Goal: Transaction & Acquisition: Obtain resource

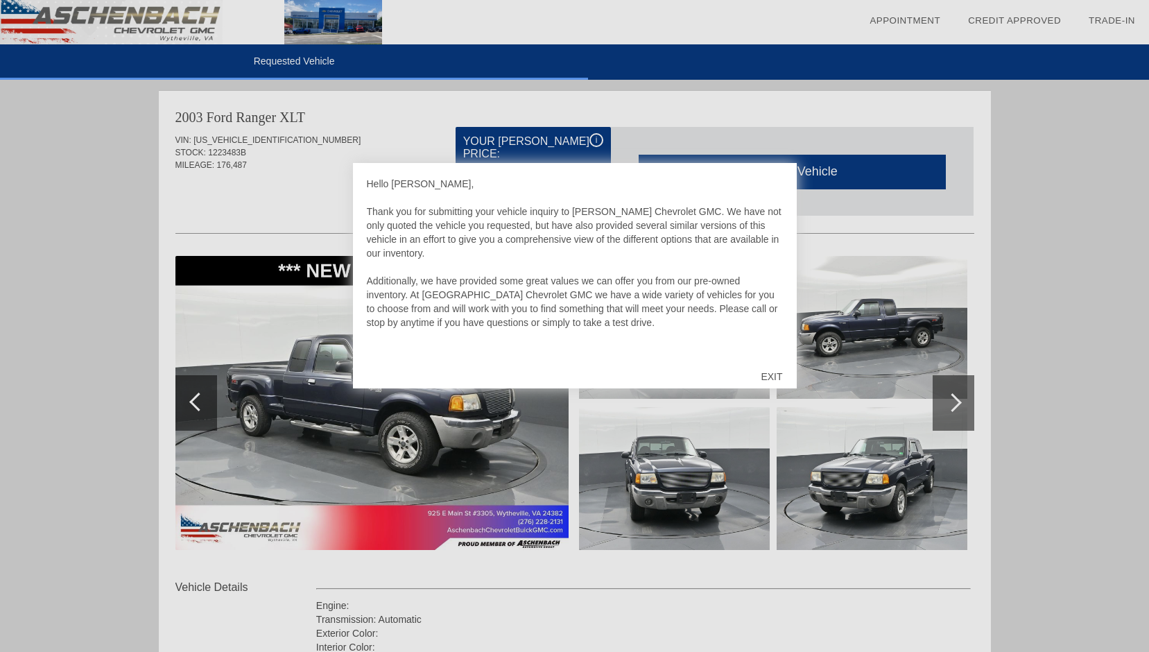
click at [776, 370] on div "EXIT" at bounding box center [771, 377] width 49 height 42
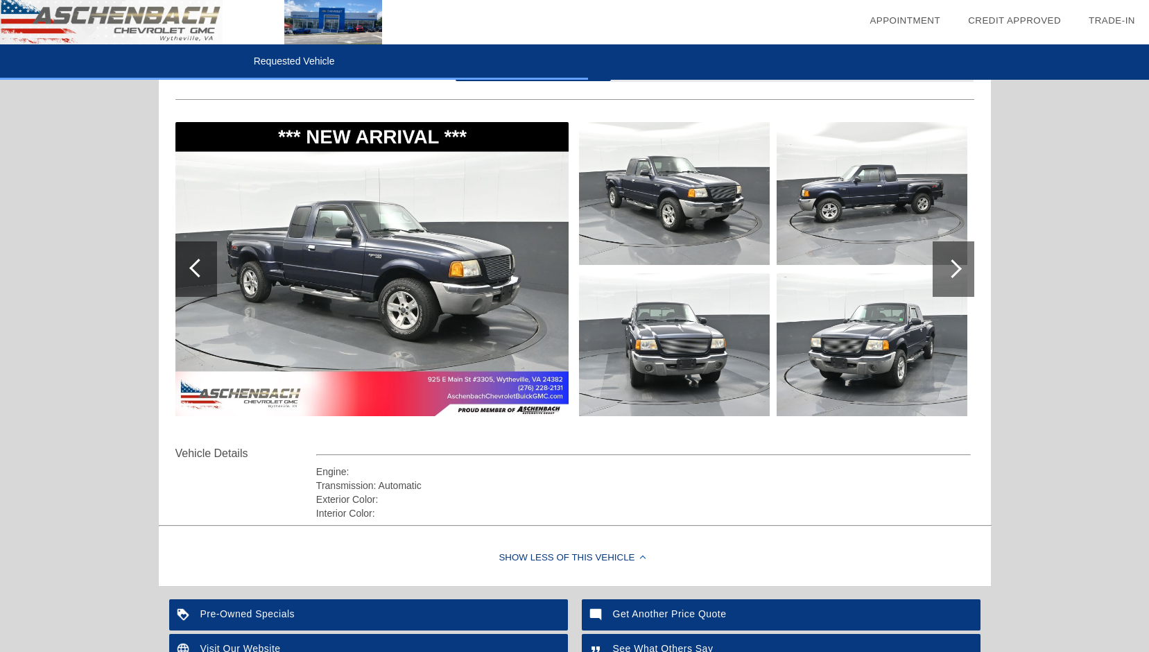
scroll to position [69, 0]
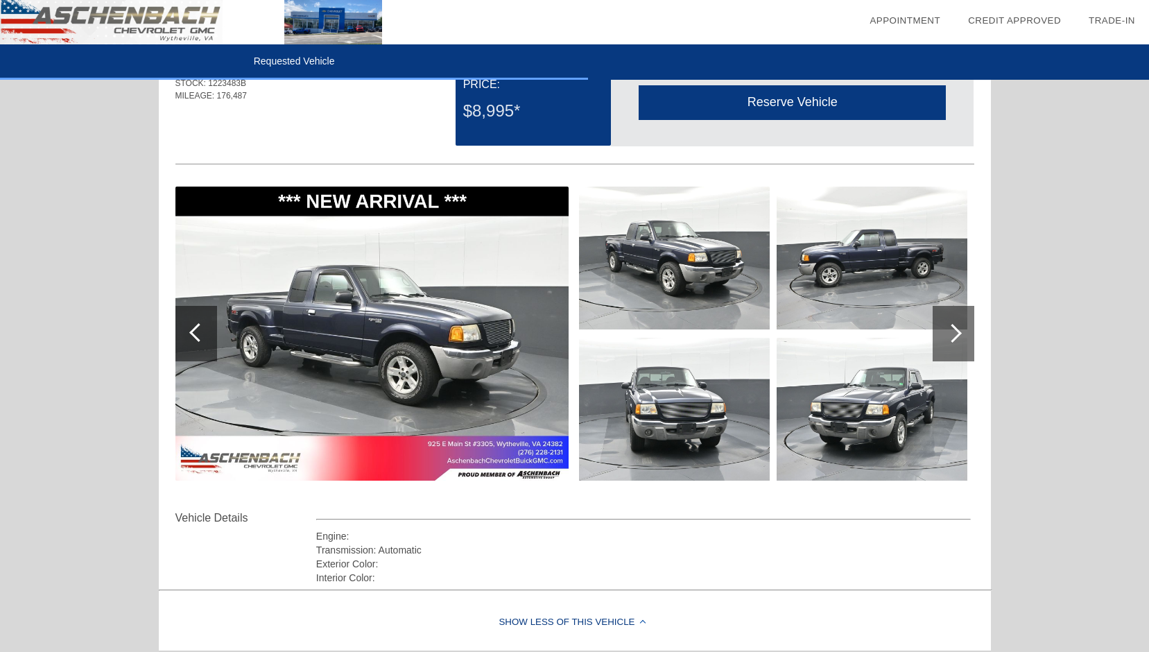
click at [429, 390] on img at bounding box center [371, 333] width 393 height 294
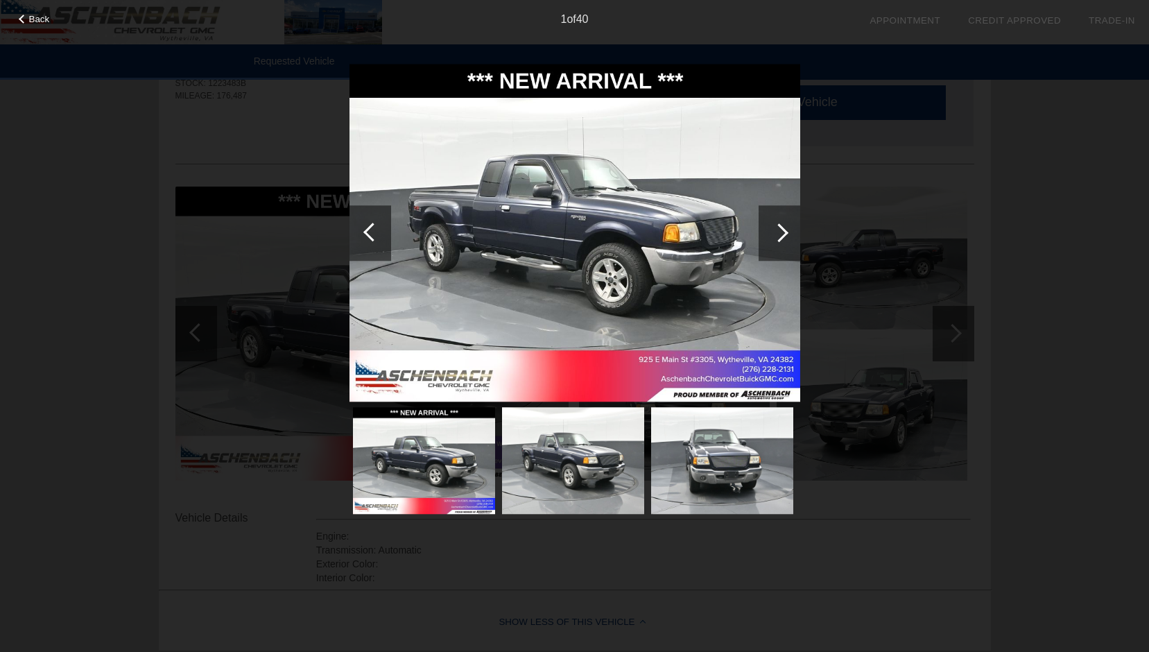
click at [591, 247] on img at bounding box center [574, 233] width 451 height 338
click at [600, 478] on img at bounding box center [573, 460] width 142 height 107
click at [659, 478] on img at bounding box center [722, 460] width 142 height 107
click at [792, 479] on div at bounding box center [574, 459] width 451 height 113
click at [782, 230] on div at bounding box center [779, 232] width 19 height 19
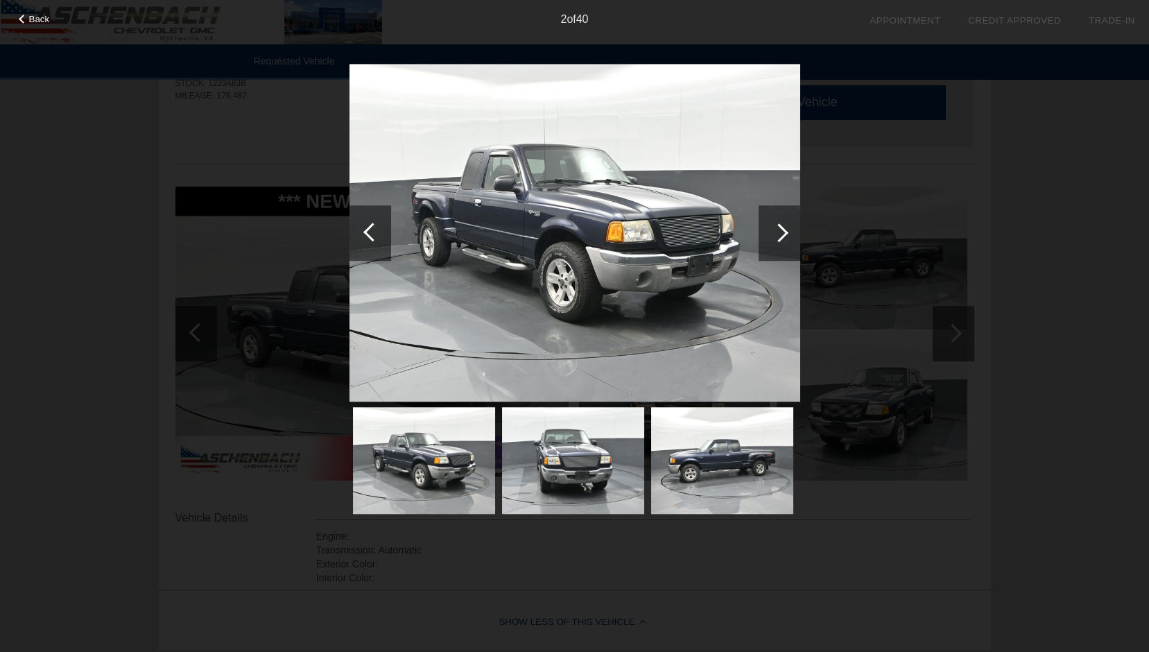
click at [785, 228] on div at bounding box center [779, 232] width 42 height 55
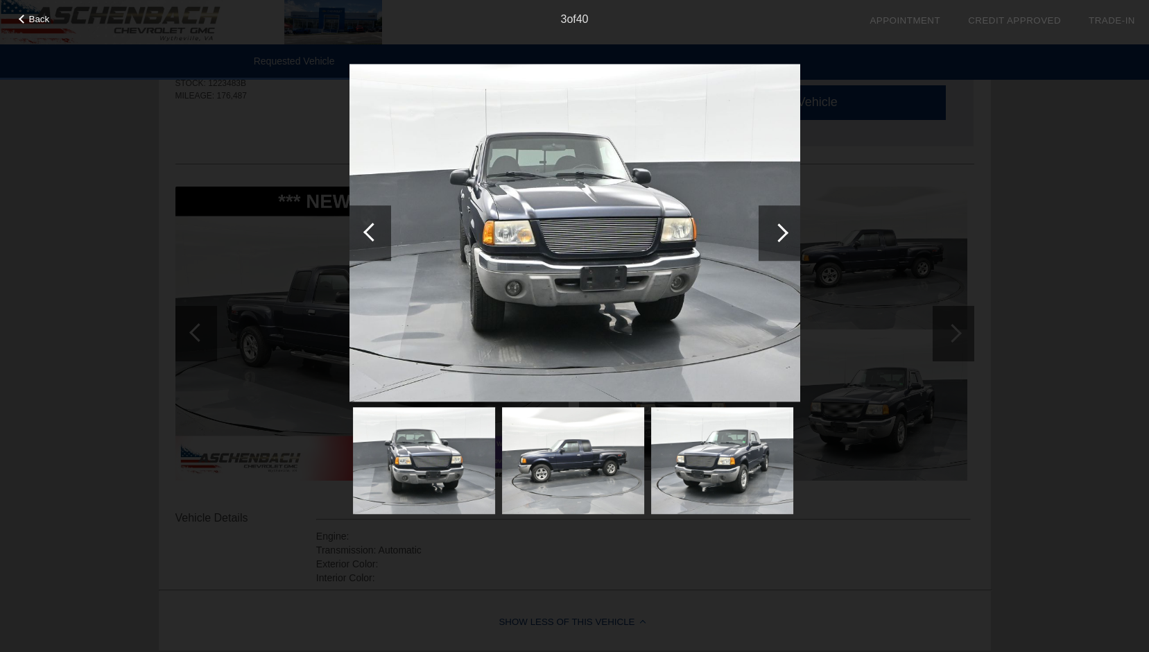
click at [784, 230] on div at bounding box center [779, 232] width 19 height 19
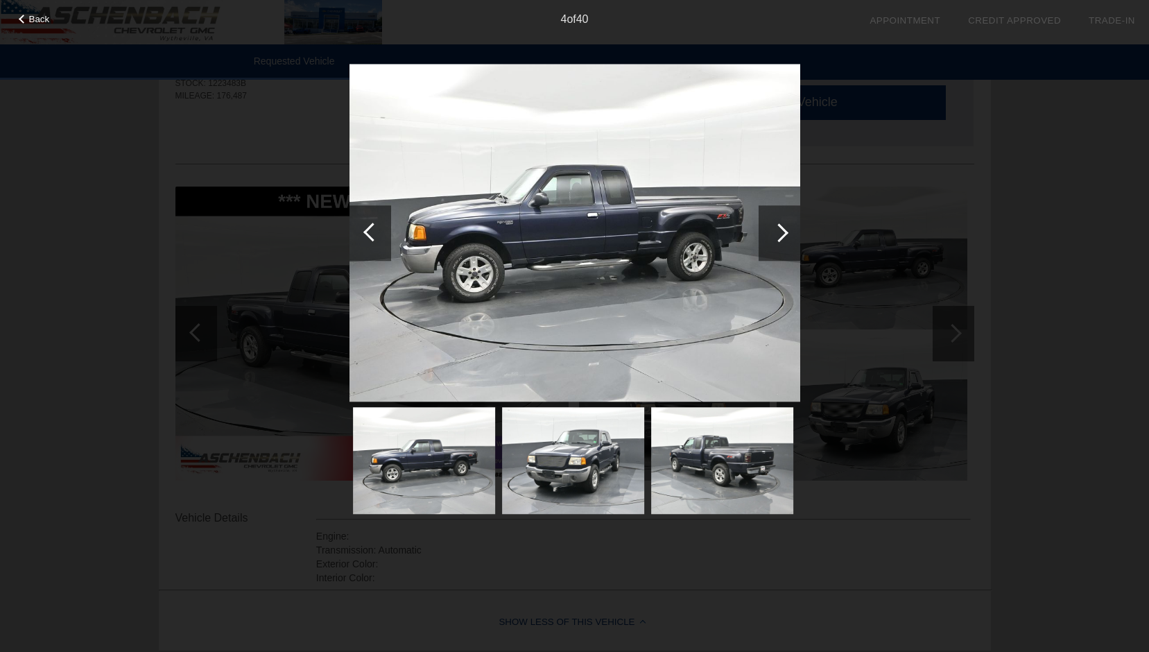
click at [784, 230] on div at bounding box center [779, 232] width 19 height 19
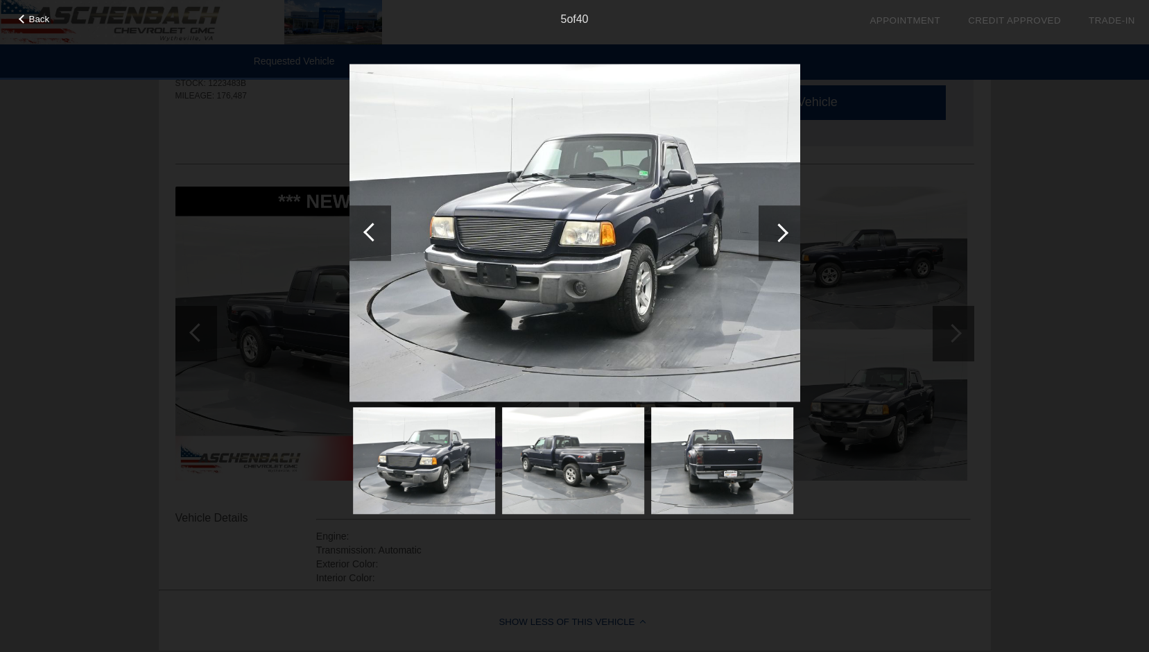
click at [783, 230] on div at bounding box center [779, 232] width 19 height 19
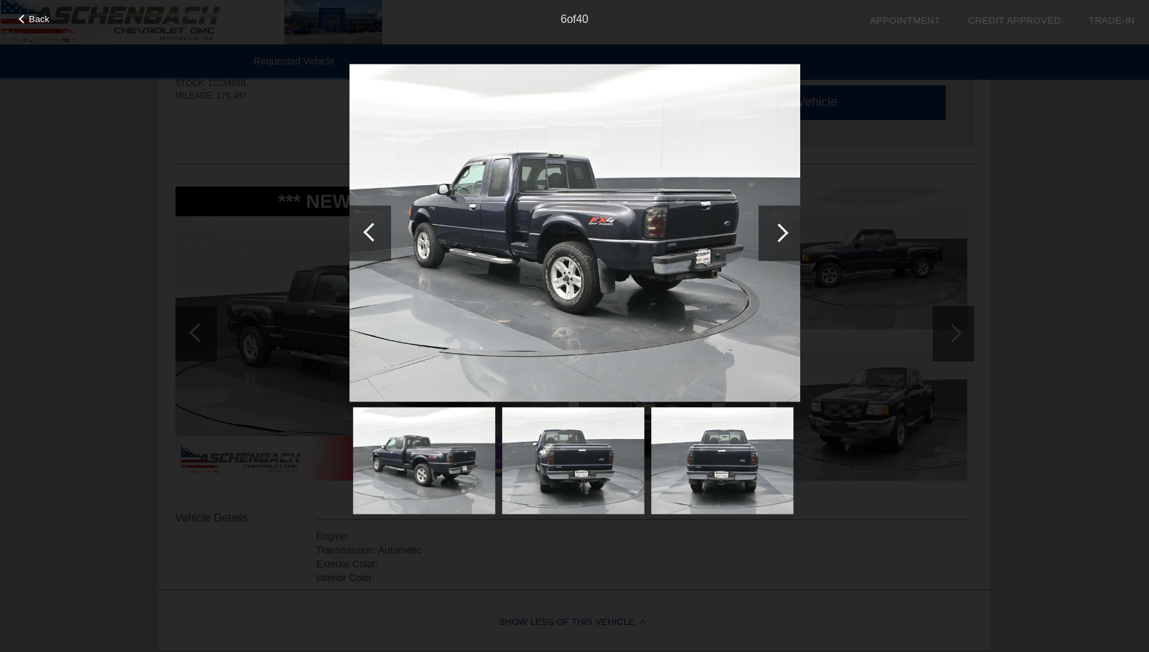
click at [783, 230] on div at bounding box center [779, 232] width 19 height 19
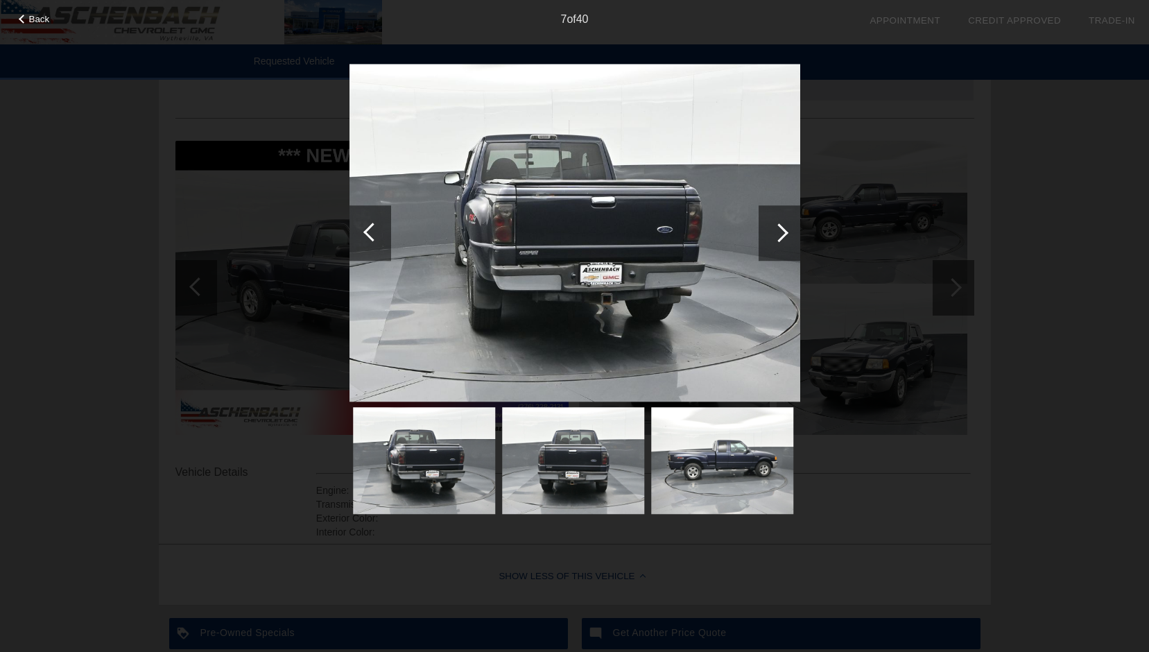
scroll to position [139, 0]
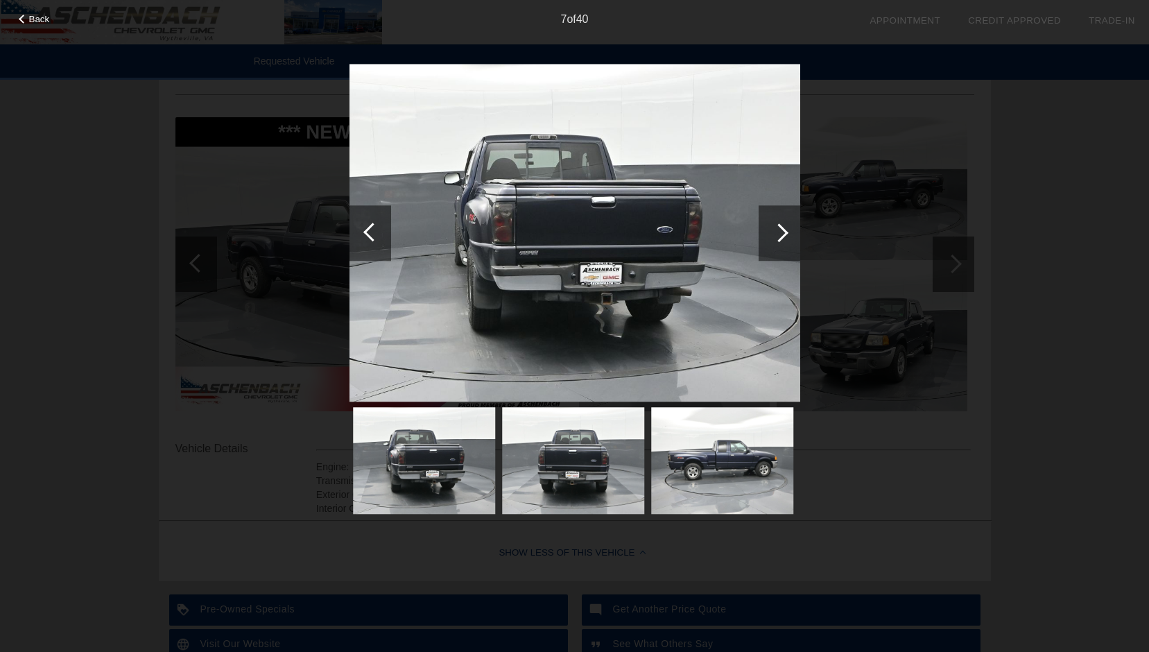
click at [783, 230] on div at bounding box center [779, 232] width 19 height 19
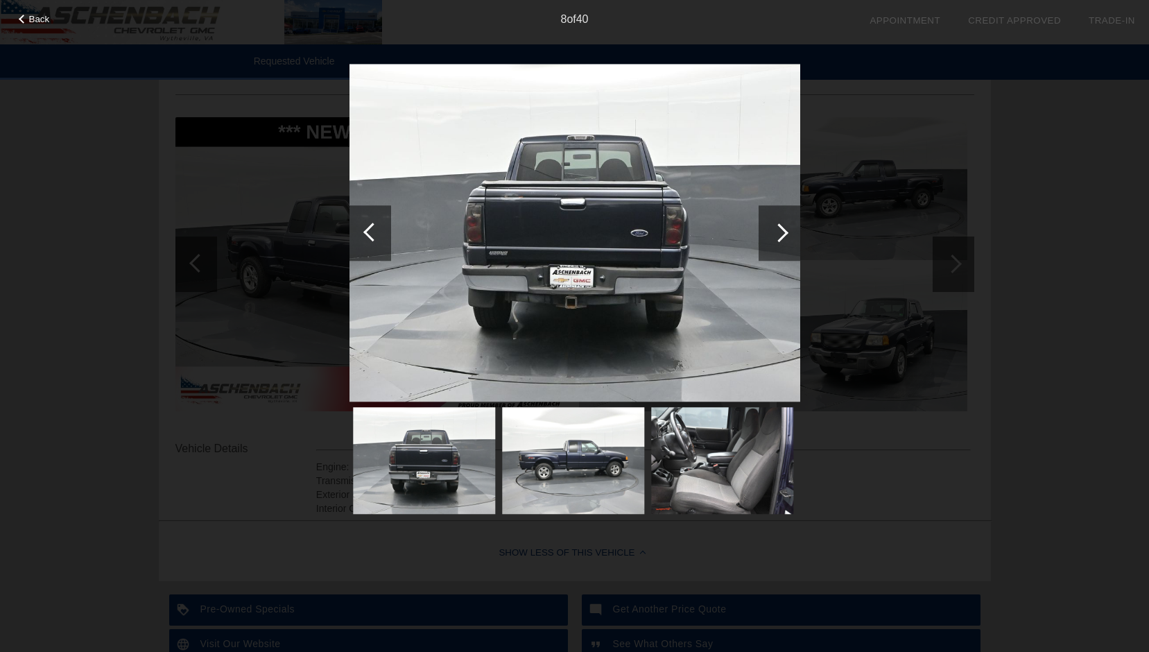
click at [782, 231] on div at bounding box center [779, 232] width 19 height 19
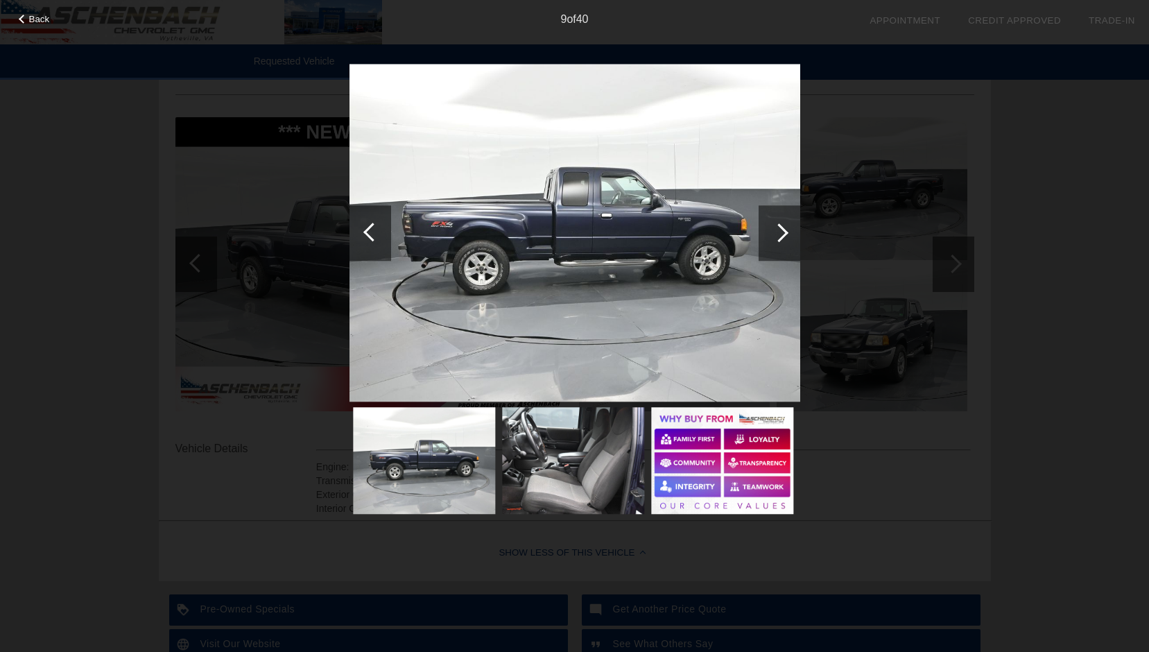
click at [782, 231] on div at bounding box center [779, 232] width 19 height 19
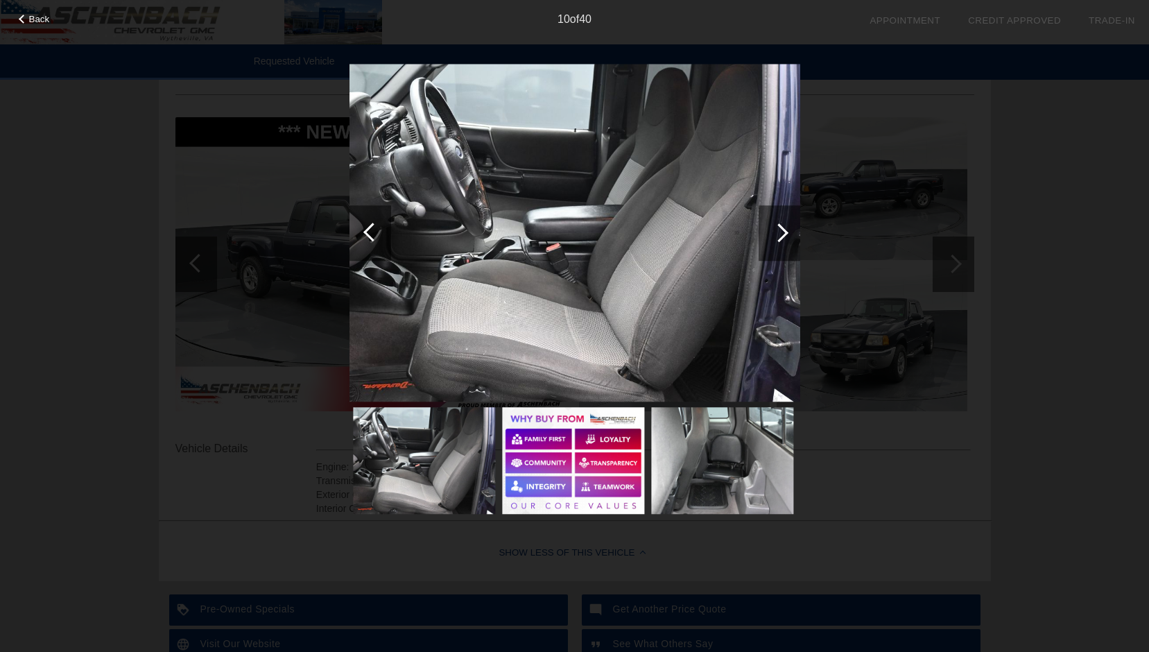
click at [782, 231] on div at bounding box center [779, 232] width 19 height 19
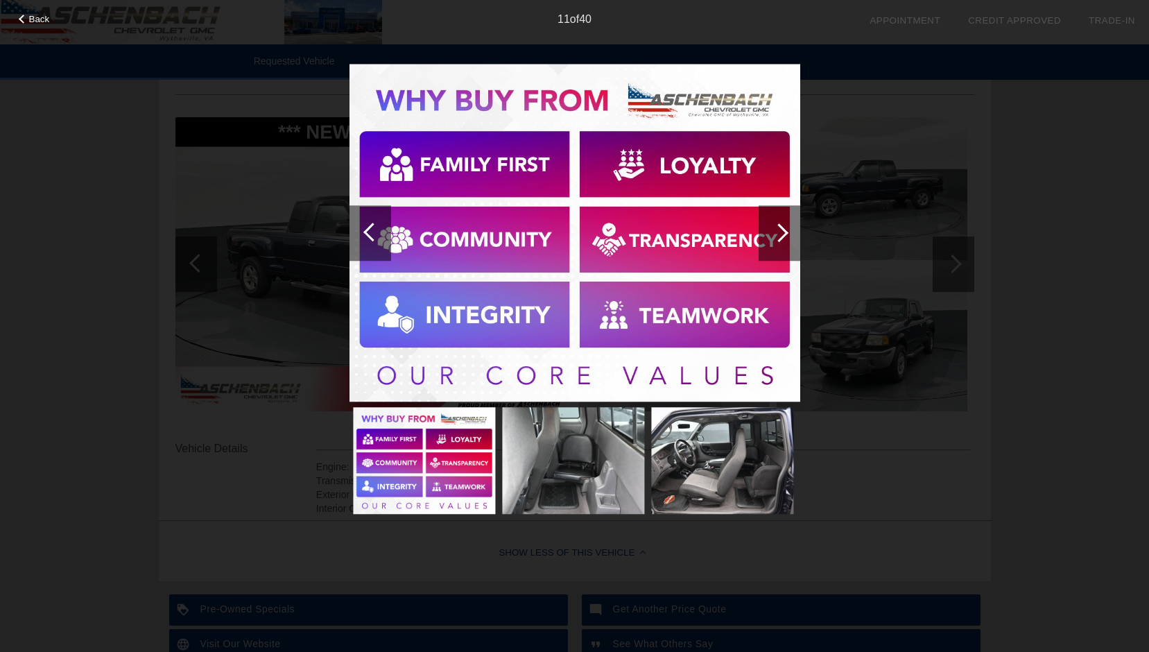
click at [382, 459] on img at bounding box center [424, 460] width 142 height 107
click at [440, 454] on img at bounding box center [424, 460] width 142 height 107
click at [433, 403] on div at bounding box center [574, 234] width 451 height 340
click at [783, 227] on div at bounding box center [779, 232] width 42 height 55
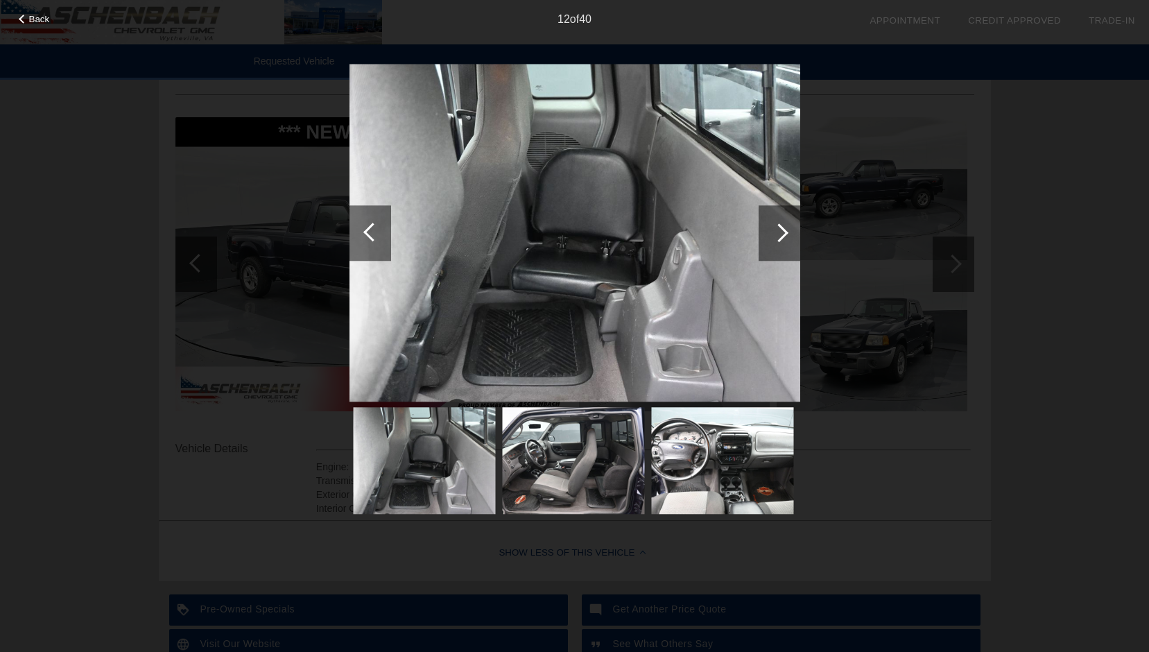
click at [782, 227] on div at bounding box center [779, 232] width 42 height 55
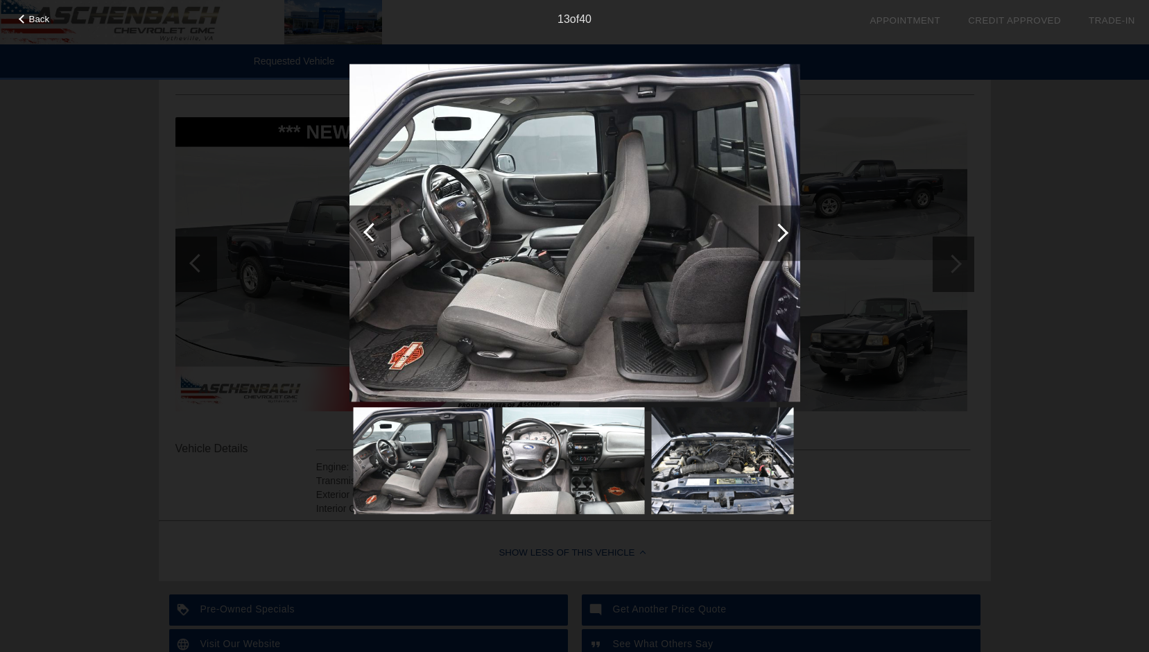
click at [782, 227] on div at bounding box center [779, 232] width 19 height 19
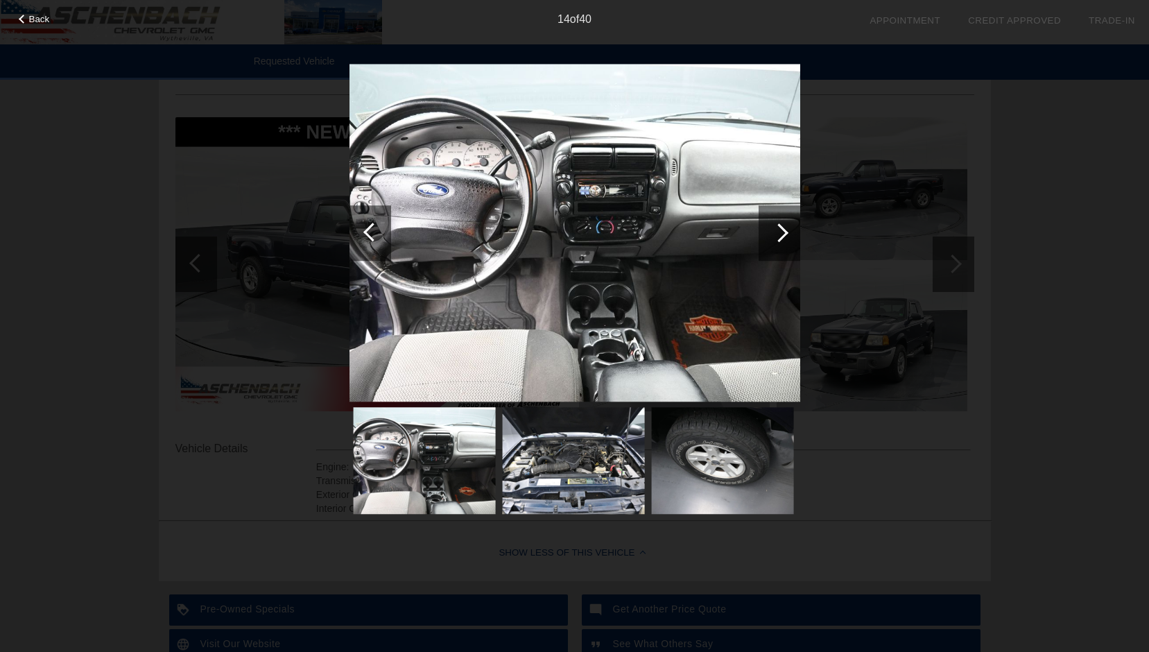
click at [782, 227] on div at bounding box center [779, 232] width 19 height 19
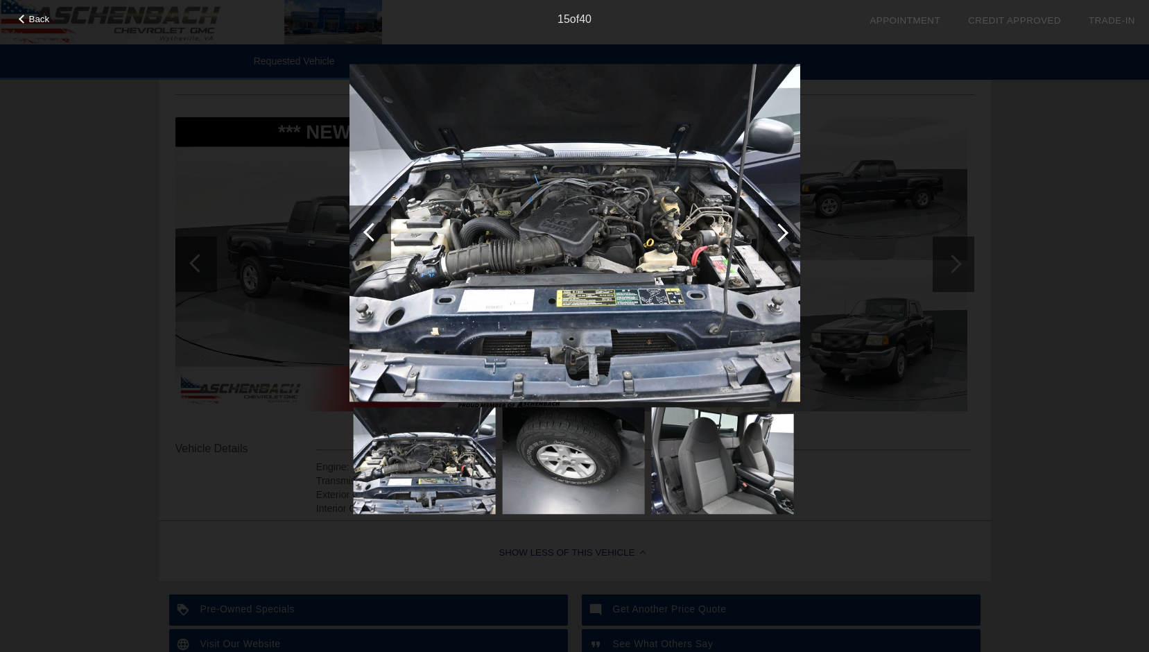
click at [782, 227] on div at bounding box center [779, 232] width 19 height 19
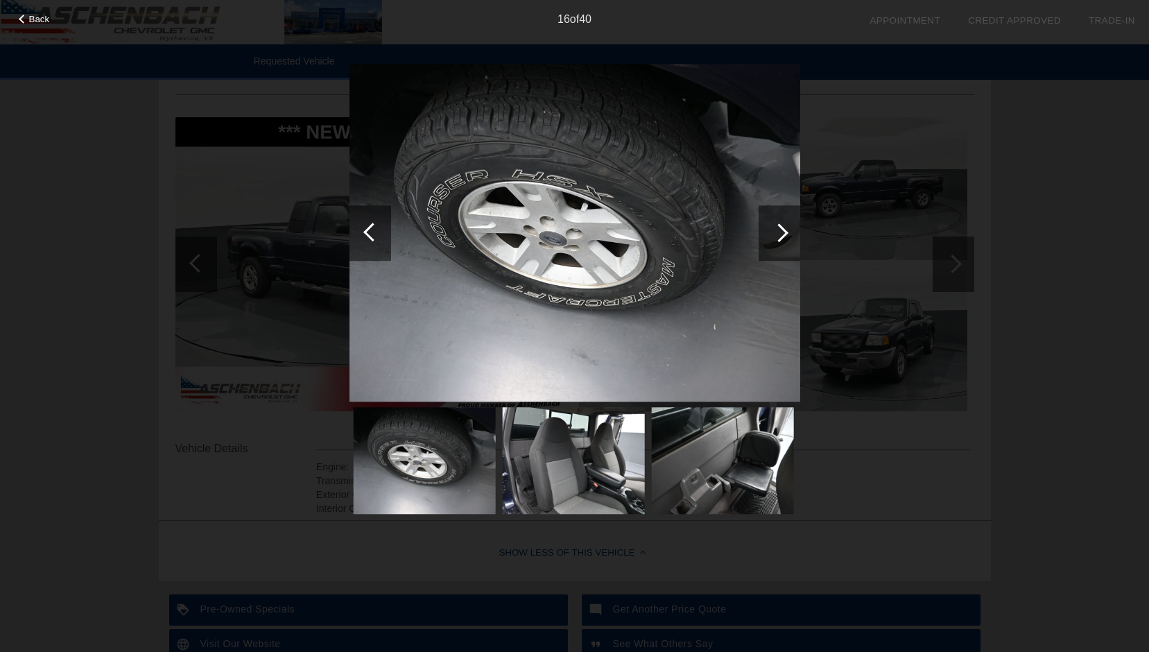
click at [782, 227] on div at bounding box center [779, 232] width 19 height 19
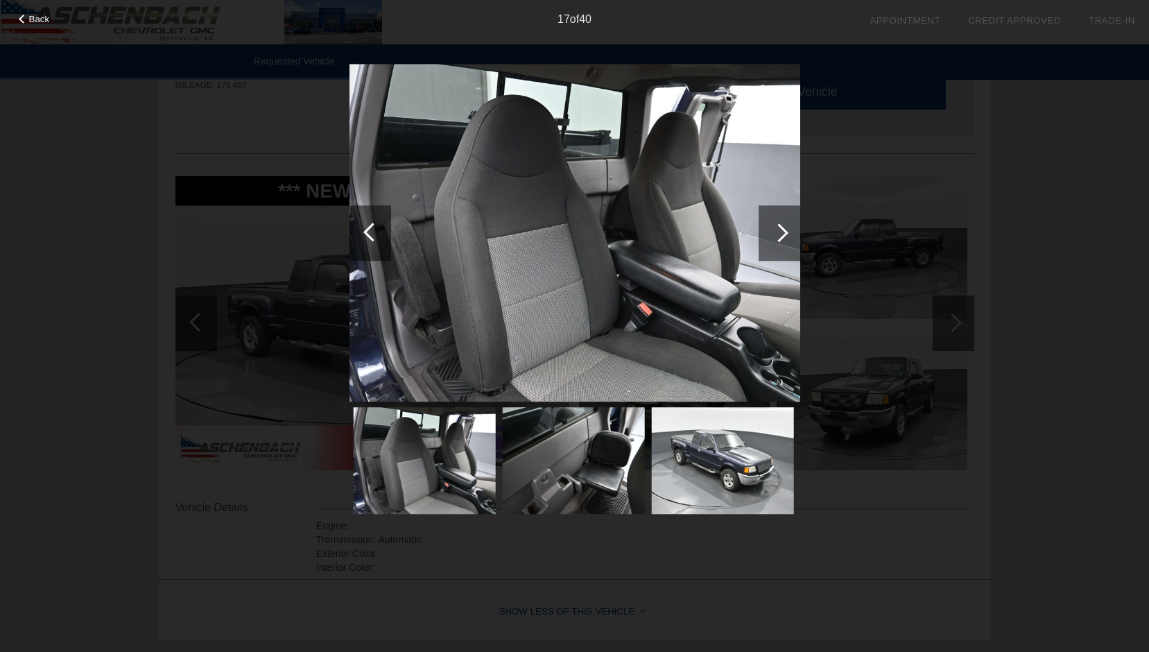
click at [782, 227] on div at bounding box center [779, 232] width 19 height 19
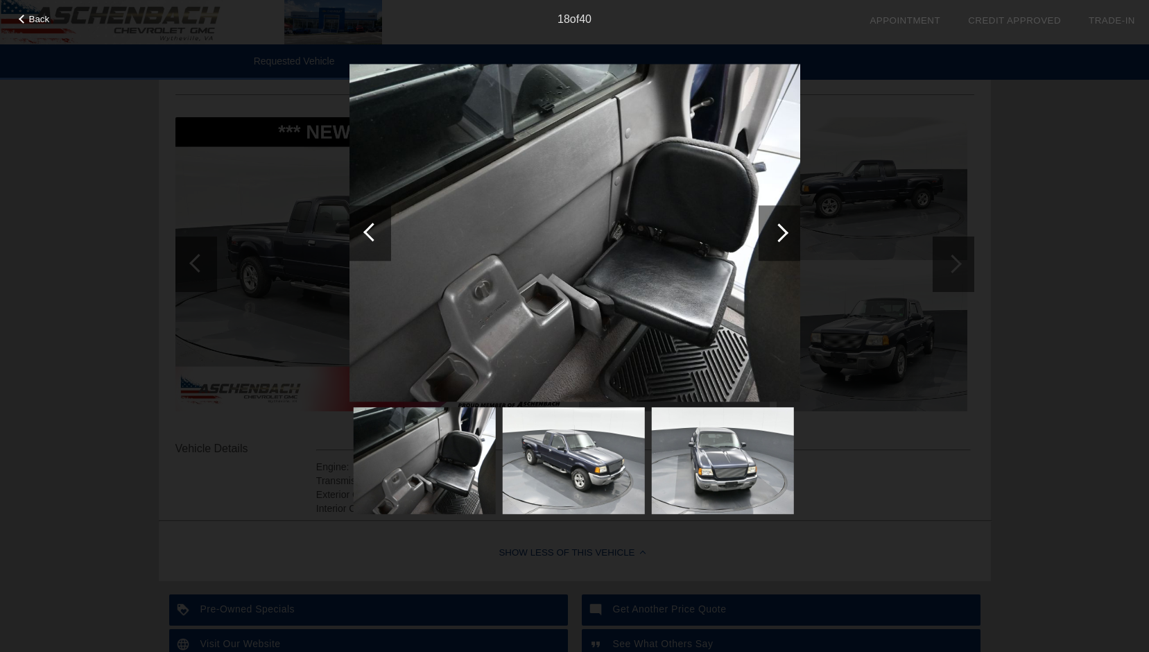
click at [781, 227] on div at bounding box center [779, 232] width 19 height 19
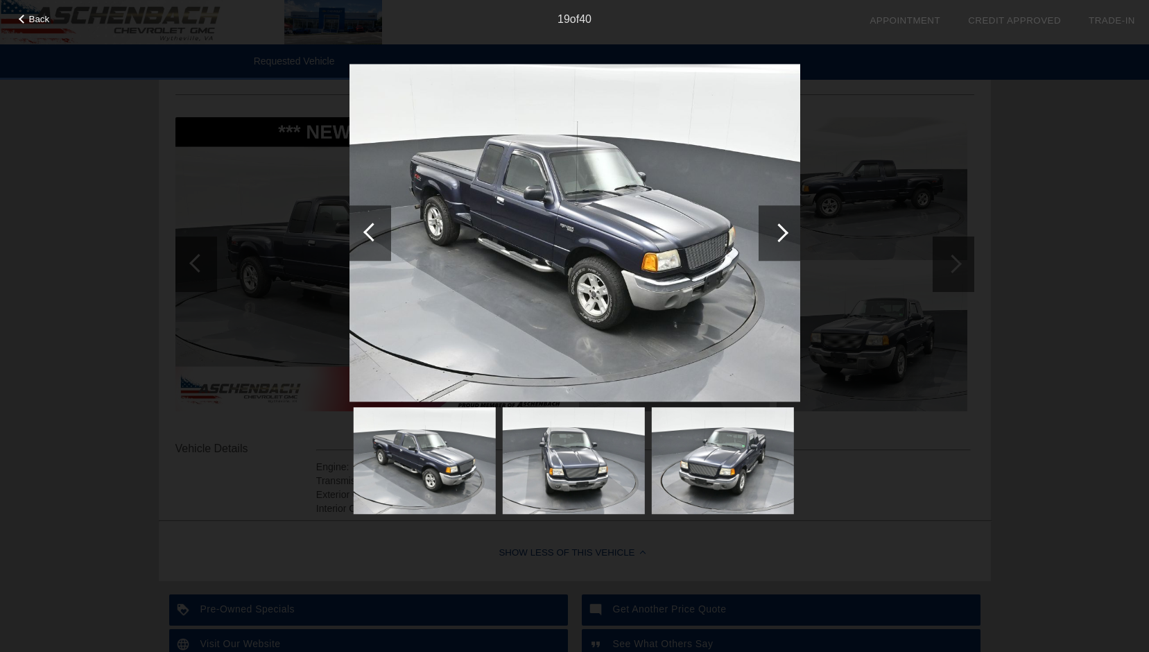
click at [781, 227] on div at bounding box center [779, 232] width 19 height 19
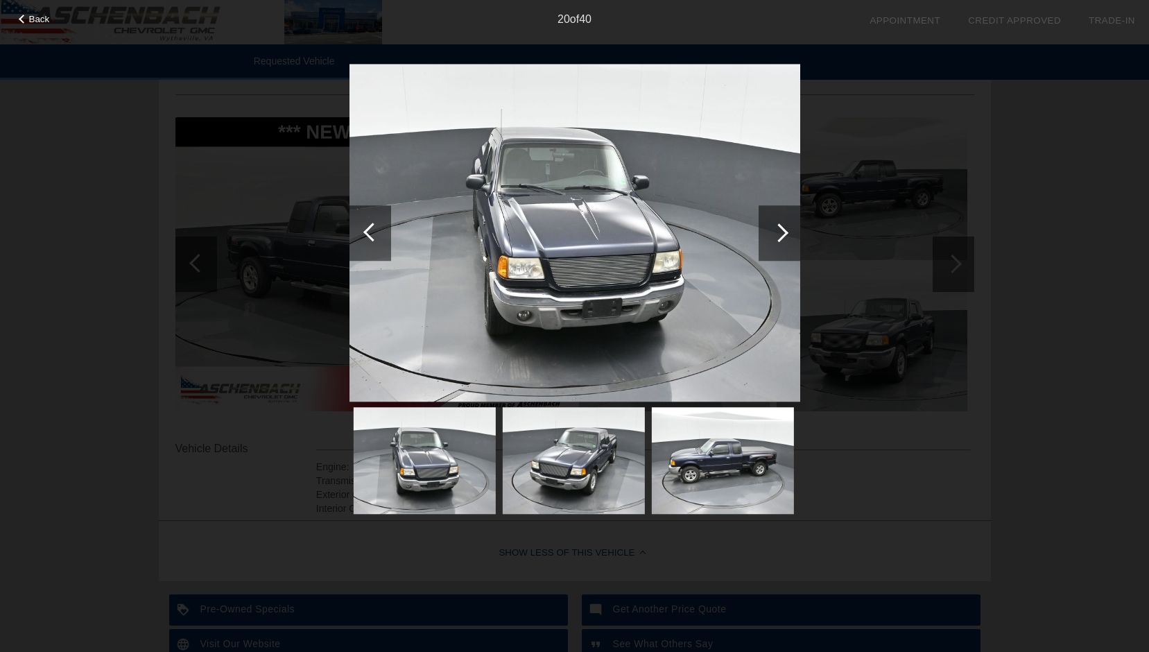
click at [781, 228] on div at bounding box center [779, 232] width 19 height 19
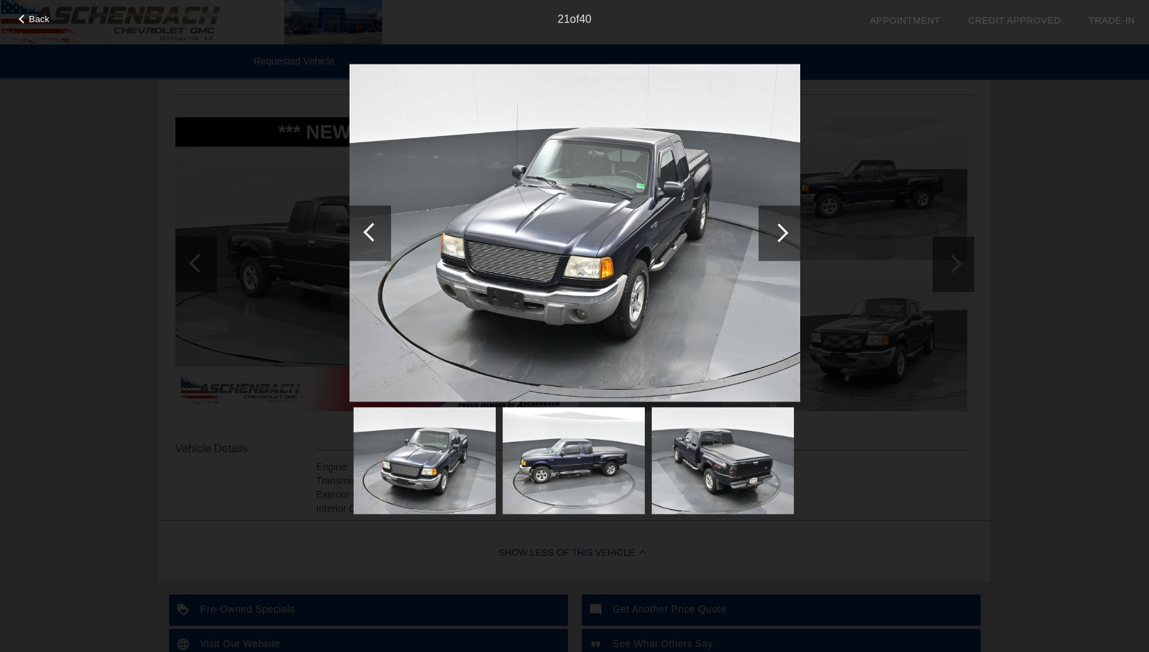
click at [781, 228] on div at bounding box center [779, 232] width 19 height 19
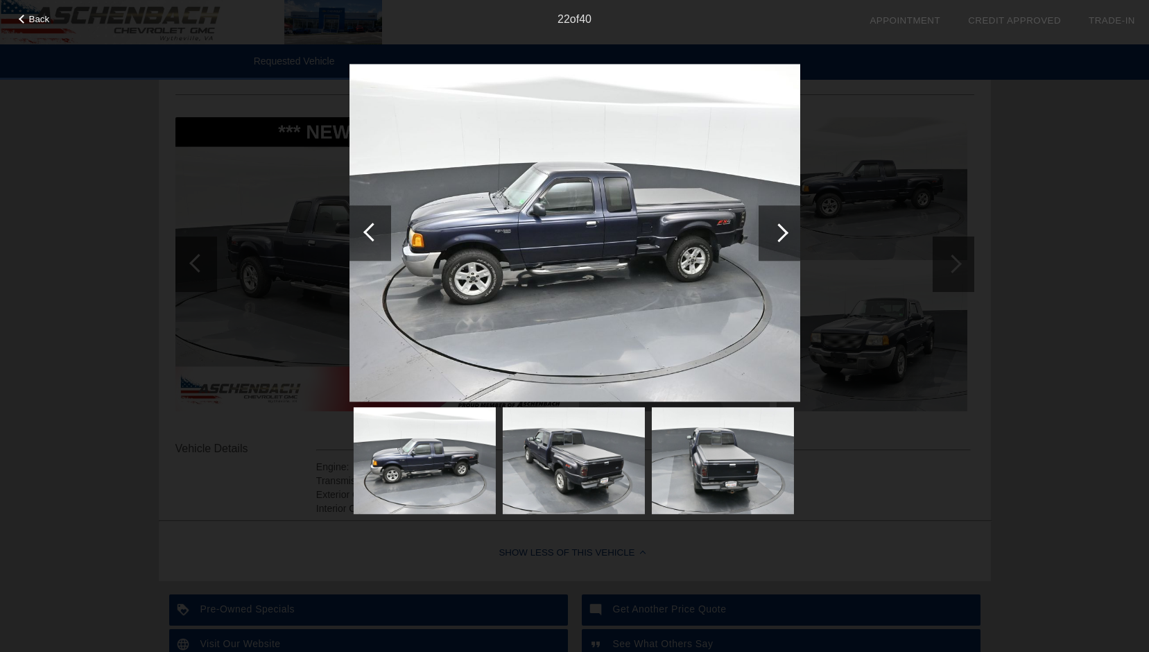
click at [781, 228] on div at bounding box center [779, 232] width 19 height 19
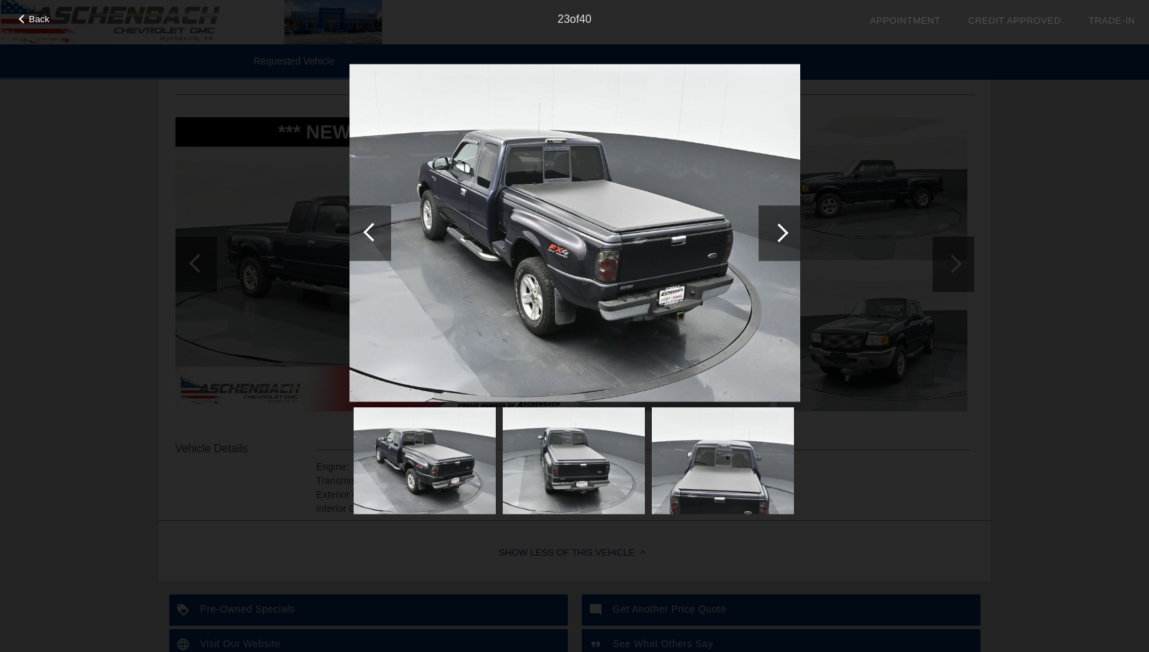
click at [781, 228] on div at bounding box center [779, 232] width 19 height 19
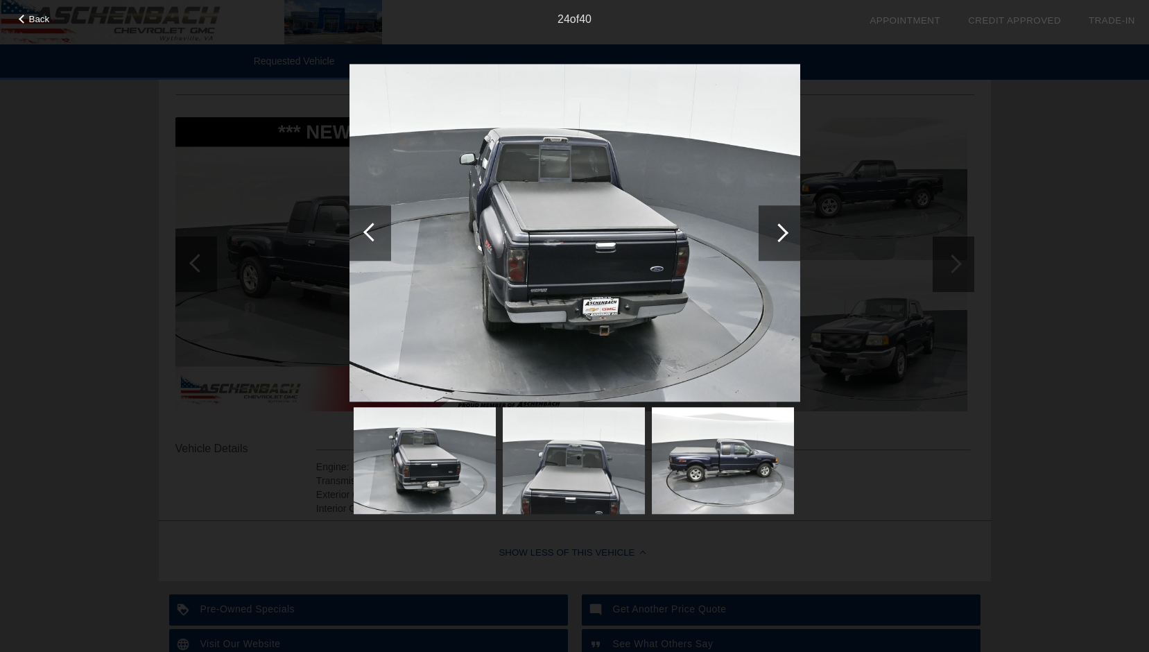
click at [781, 228] on div at bounding box center [779, 232] width 19 height 19
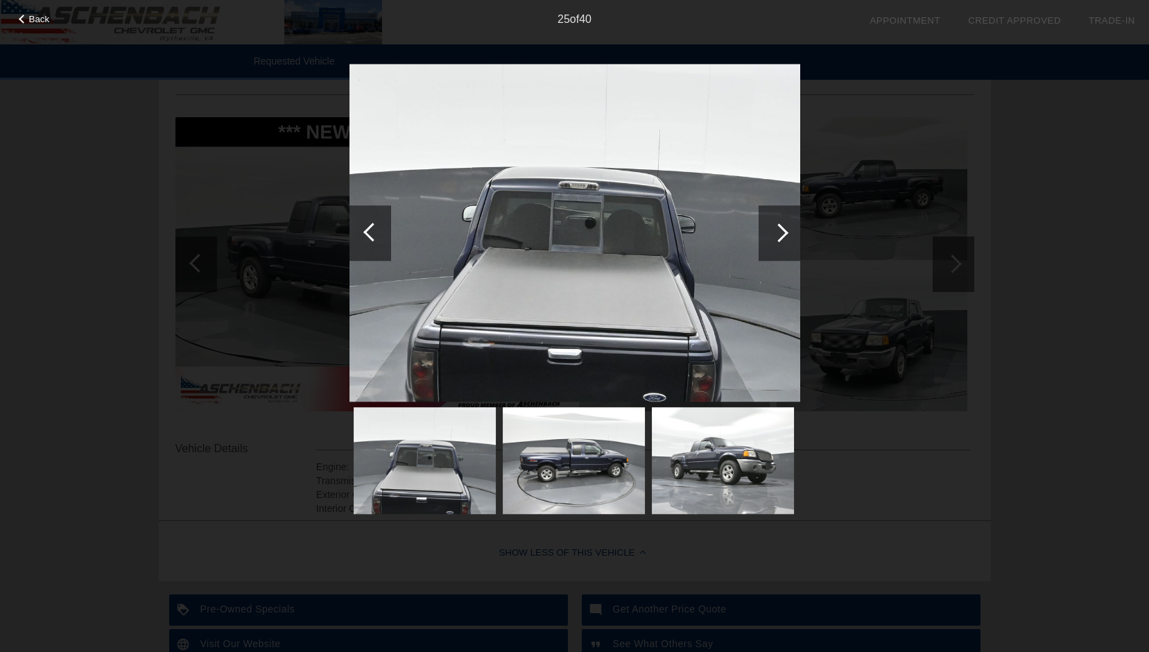
click at [781, 228] on div at bounding box center [779, 232] width 19 height 19
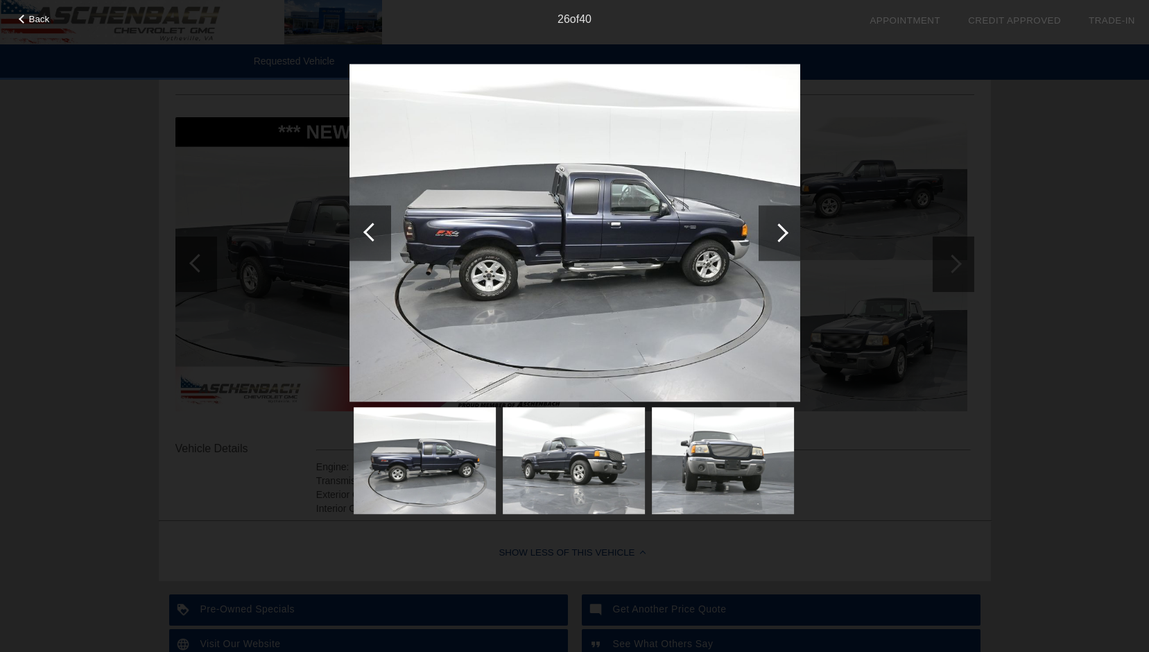
click at [781, 229] on div at bounding box center [779, 232] width 19 height 19
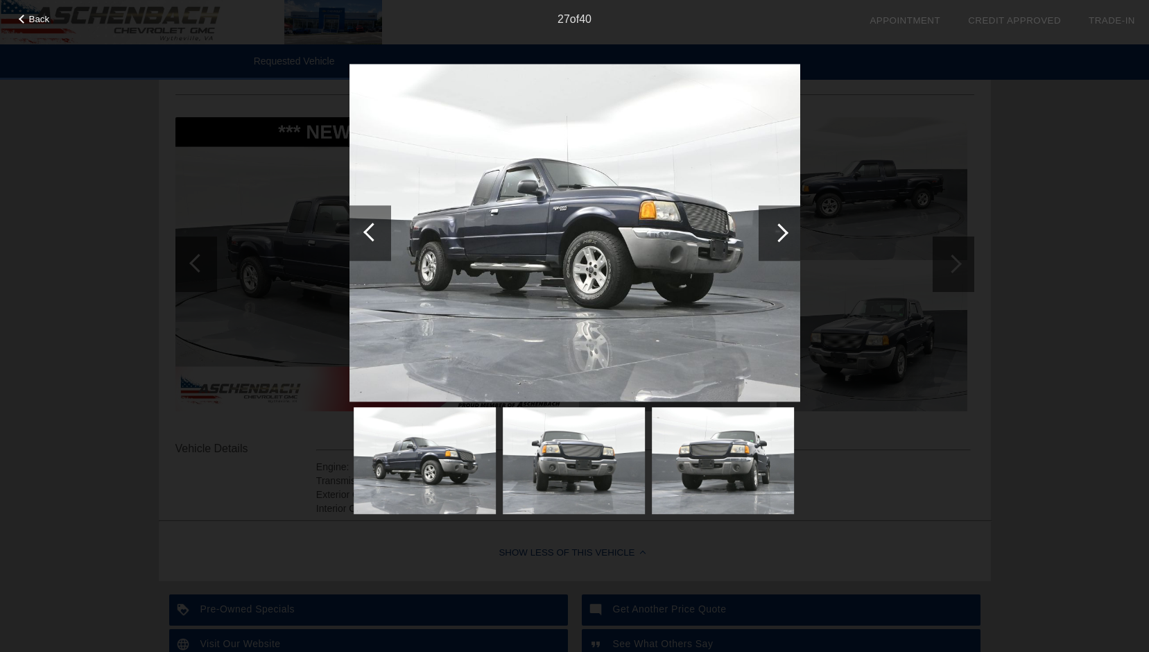
click at [781, 229] on div at bounding box center [779, 232] width 19 height 19
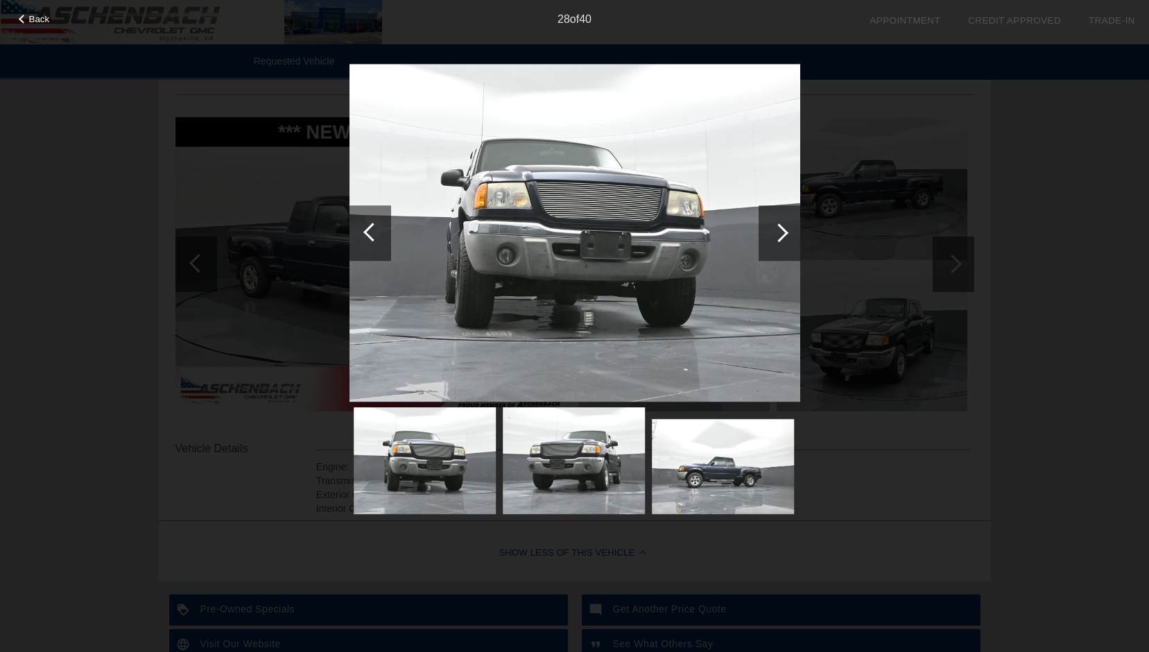
click at [781, 229] on div at bounding box center [779, 232] width 19 height 19
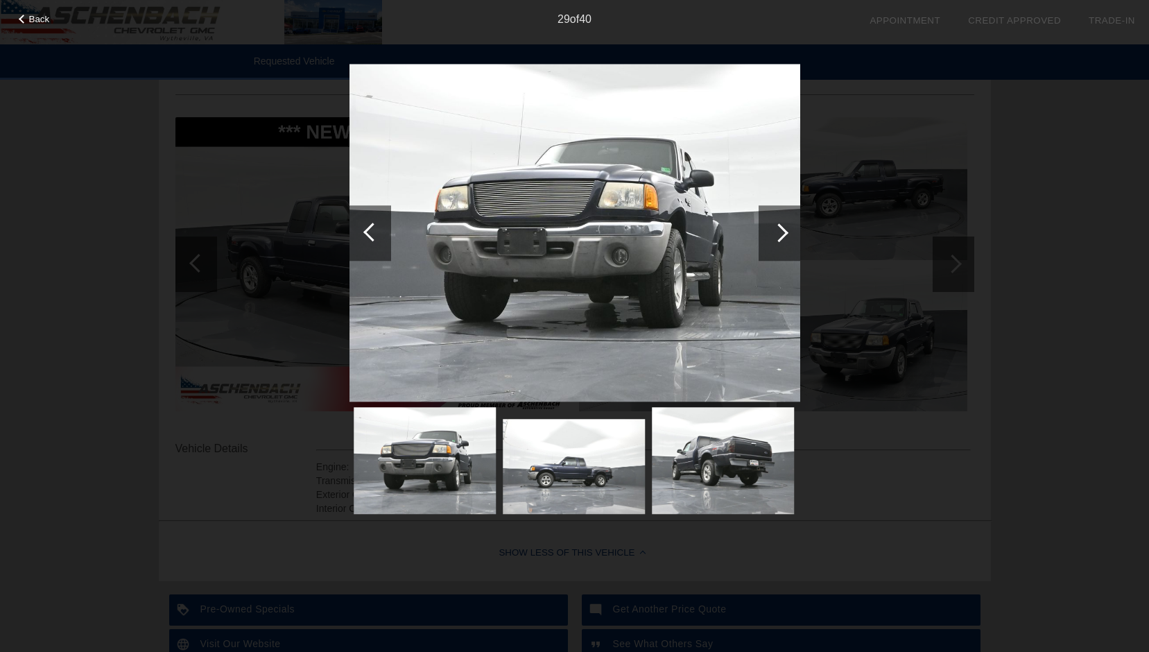
click at [781, 229] on div at bounding box center [779, 232] width 19 height 19
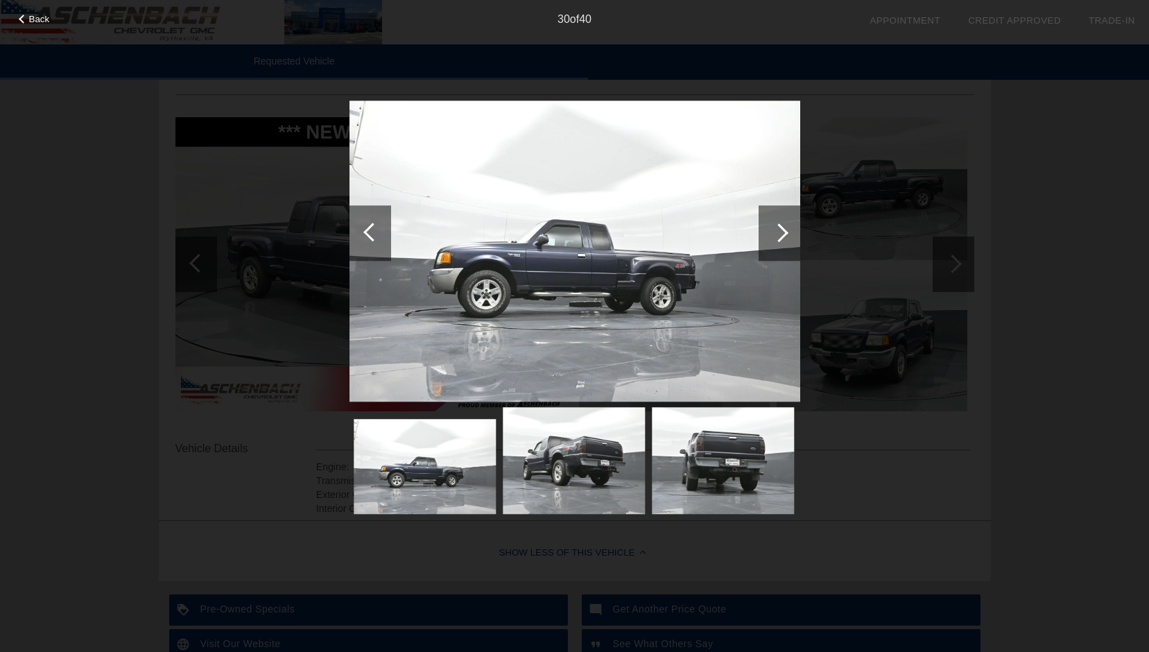
click at [781, 229] on div at bounding box center [779, 232] width 19 height 19
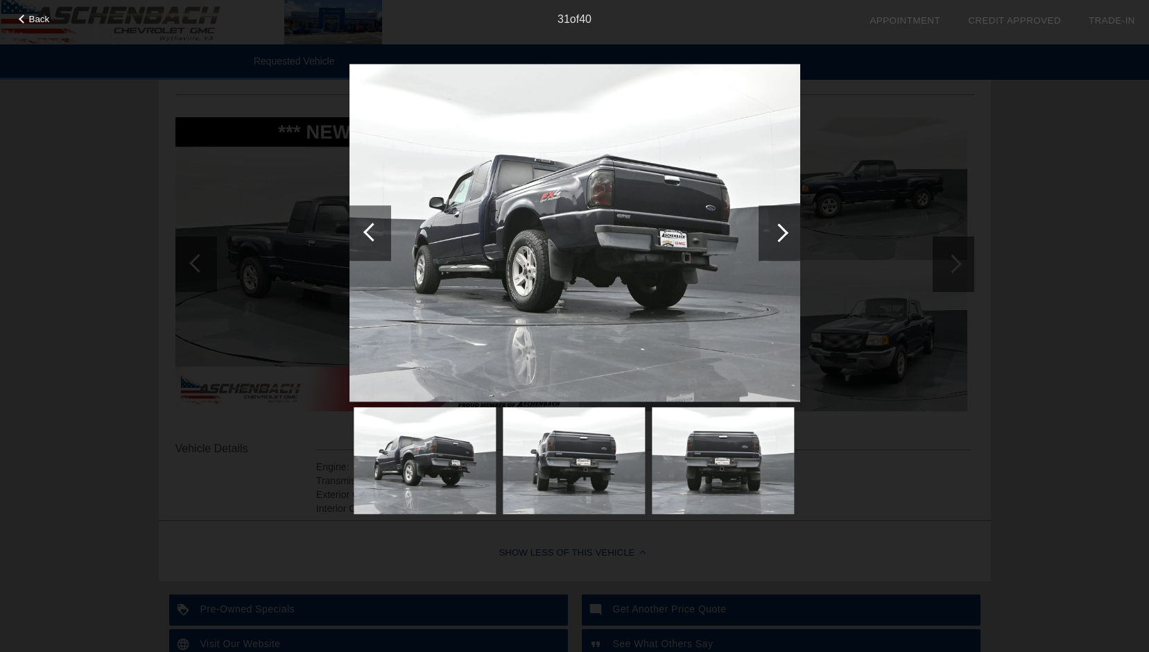
click at [781, 229] on div at bounding box center [779, 232] width 19 height 19
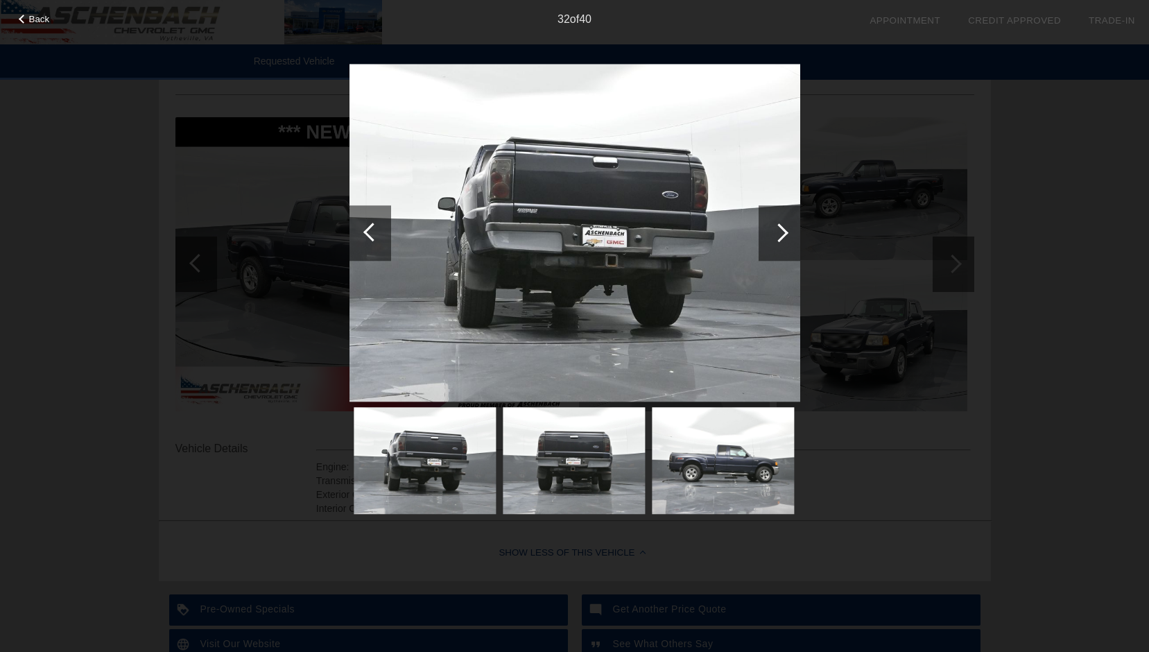
click at [781, 229] on div at bounding box center [779, 232] width 19 height 19
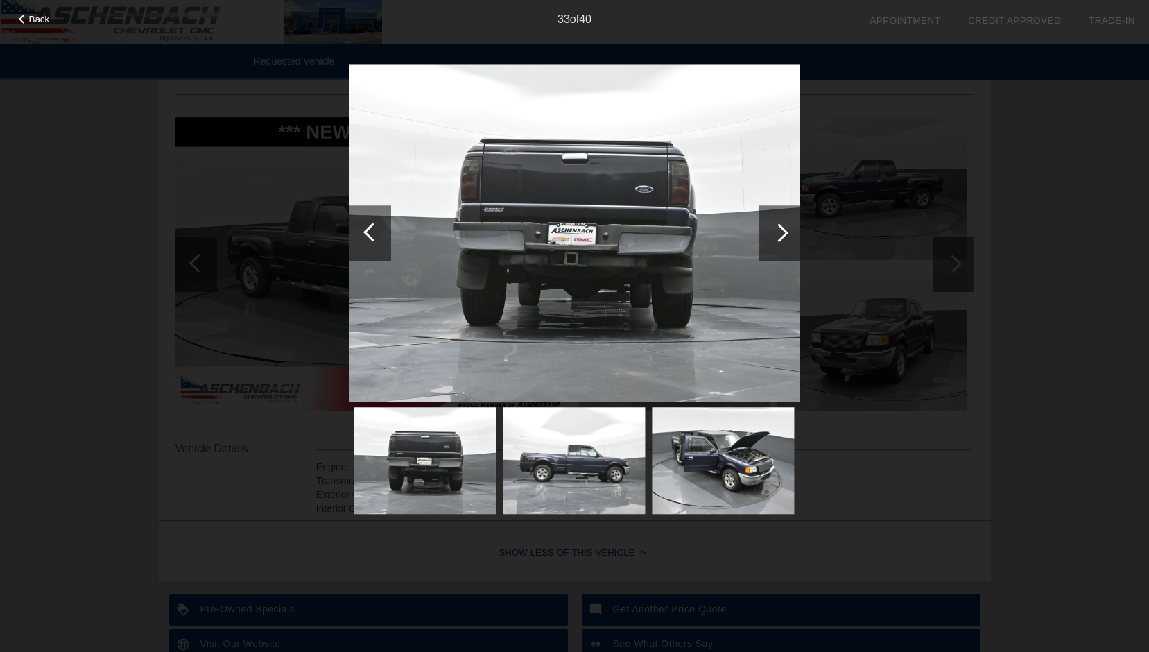
click at [781, 229] on div at bounding box center [779, 232] width 19 height 19
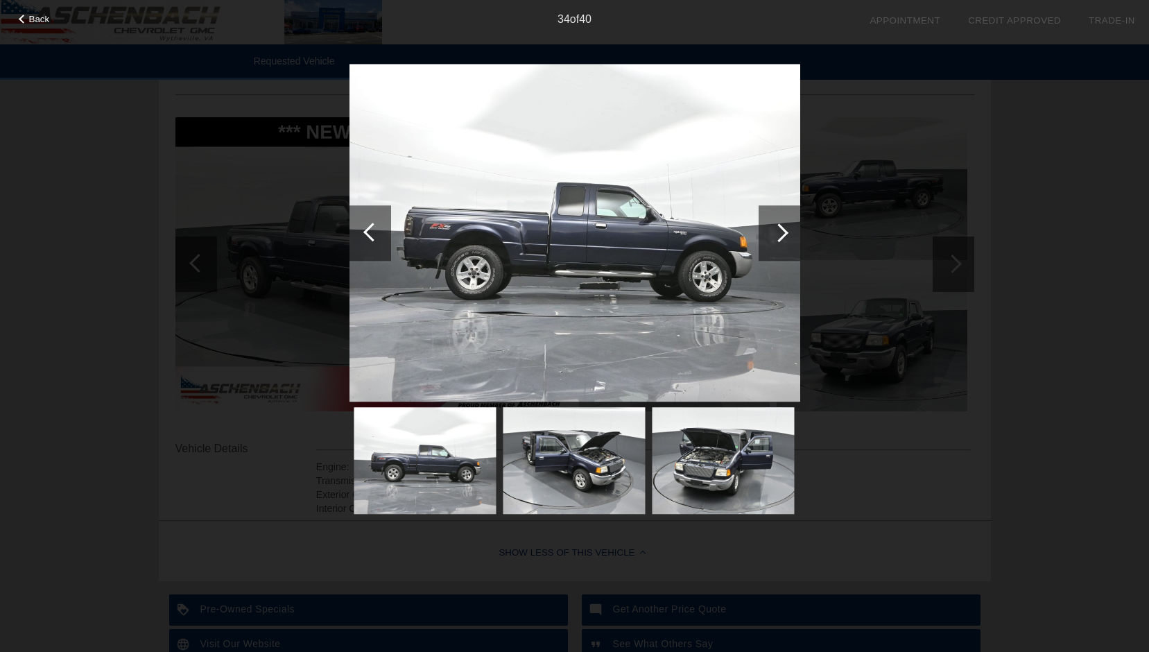
click at [781, 229] on div at bounding box center [779, 232] width 19 height 19
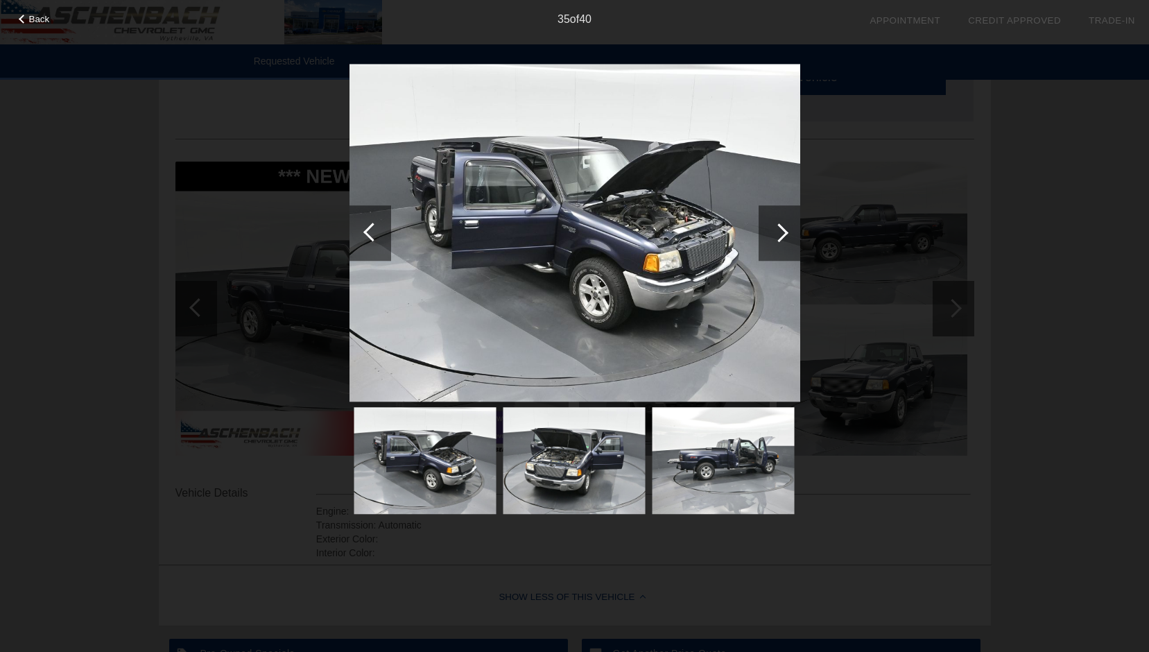
scroll to position [69, 0]
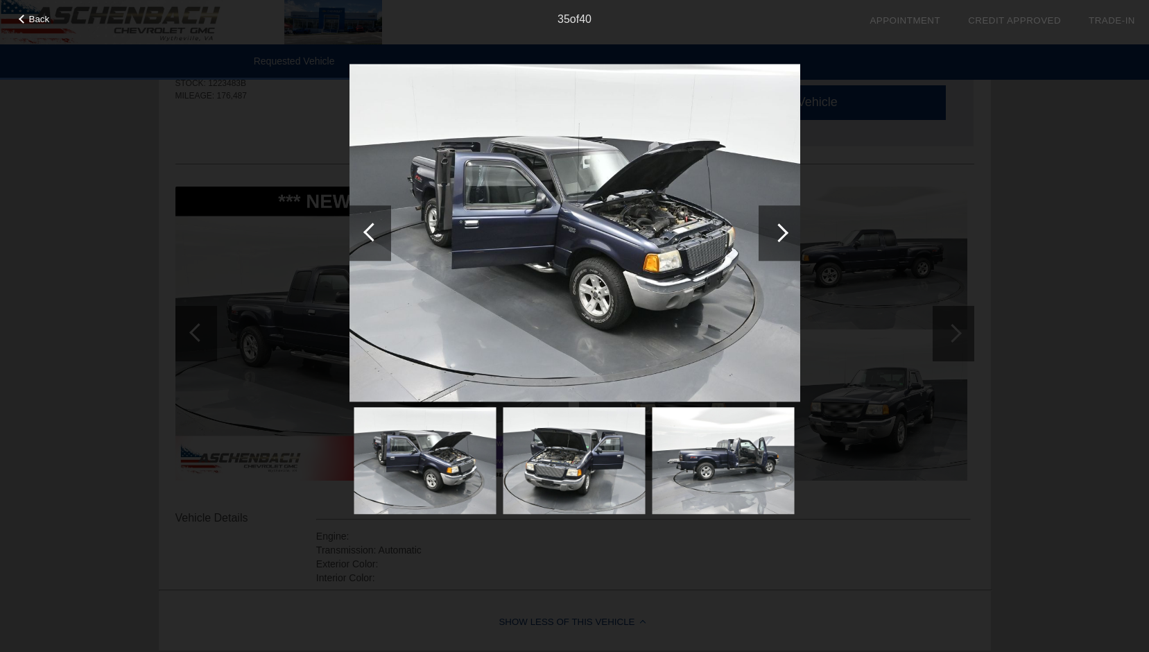
click at [781, 229] on div at bounding box center [779, 232] width 19 height 19
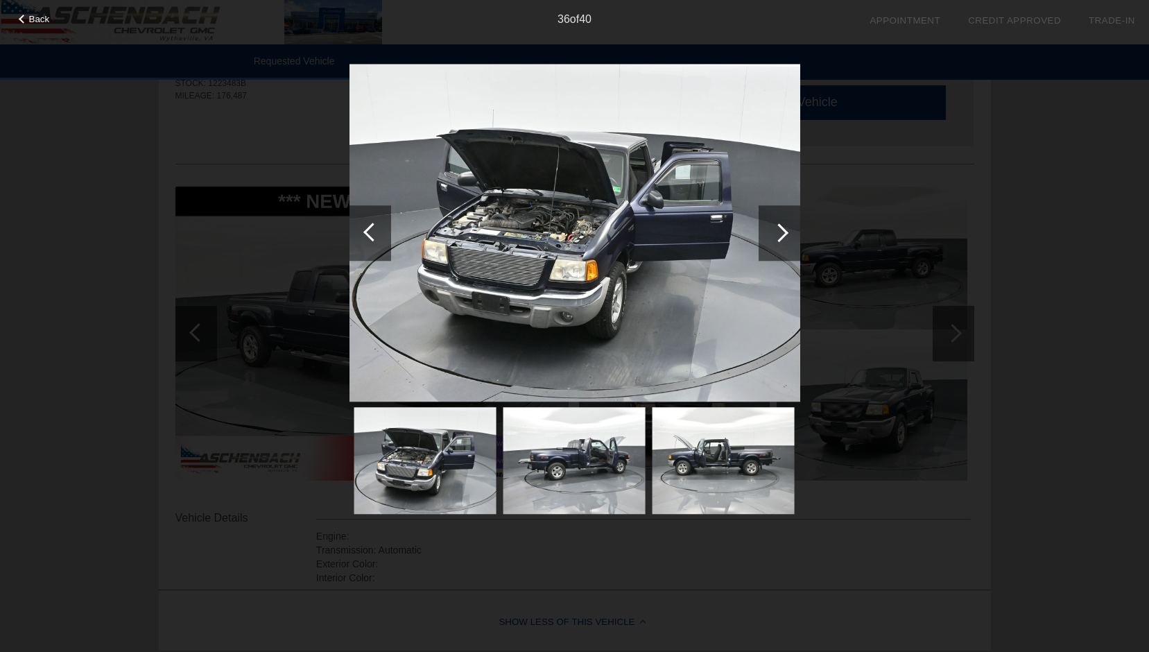
click at [366, 238] on div at bounding box center [370, 232] width 42 height 55
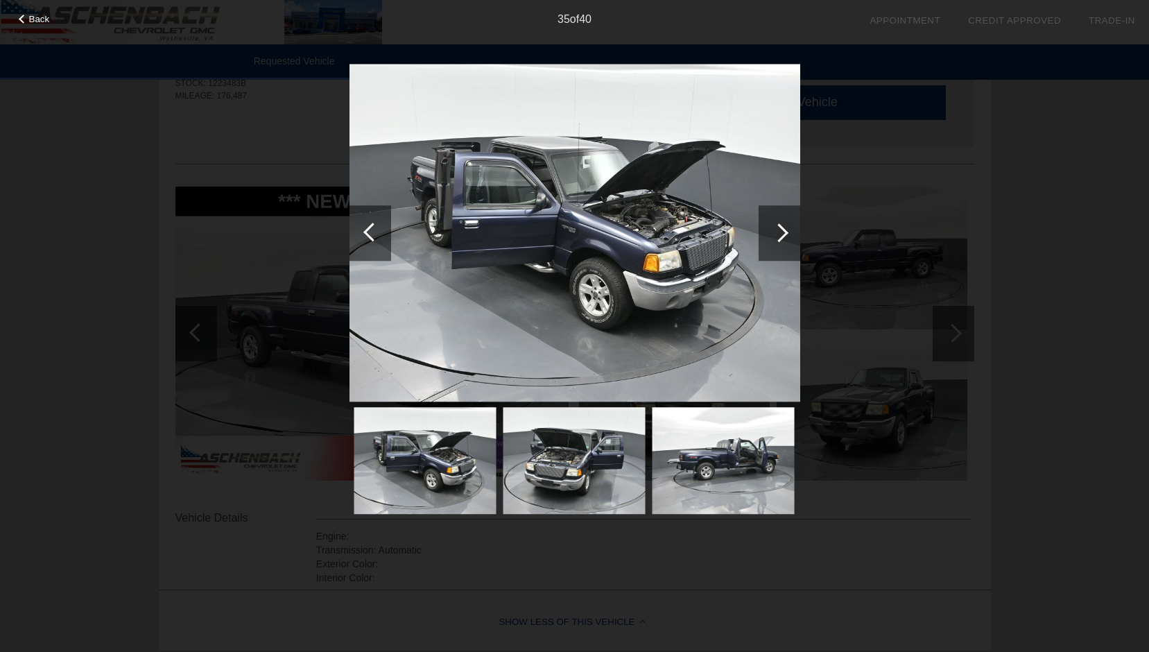
click at [367, 225] on div at bounding box center [370, 232] width 42 height 55
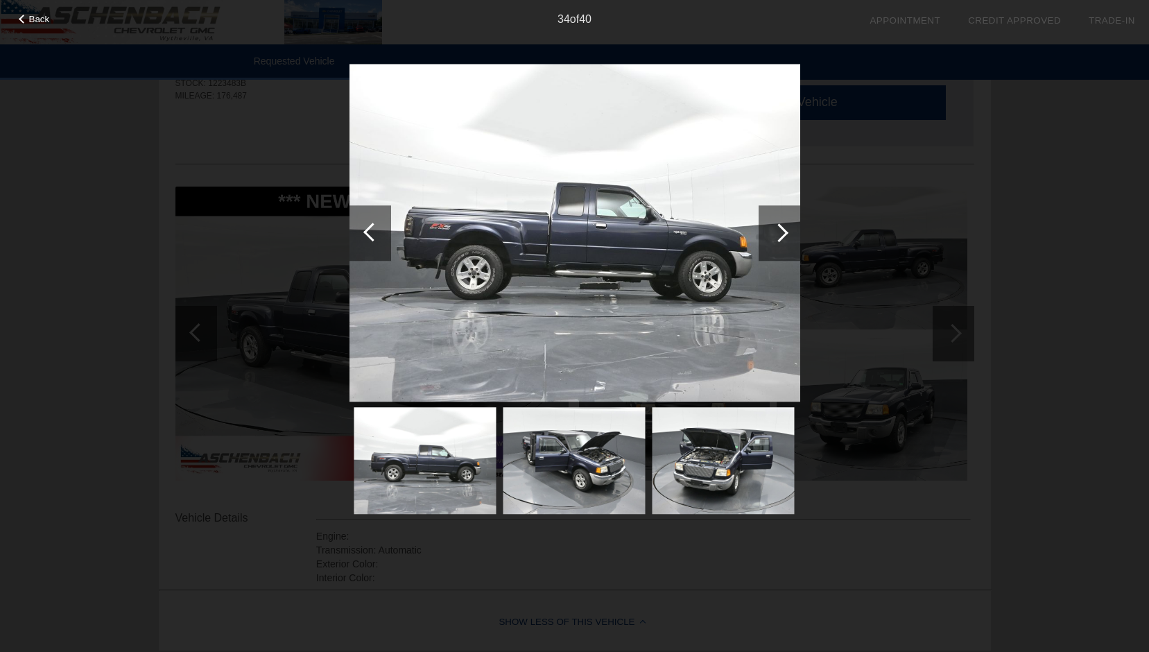
click at [786, 230] on div at bounding box center [779, 232] width 19 height 19
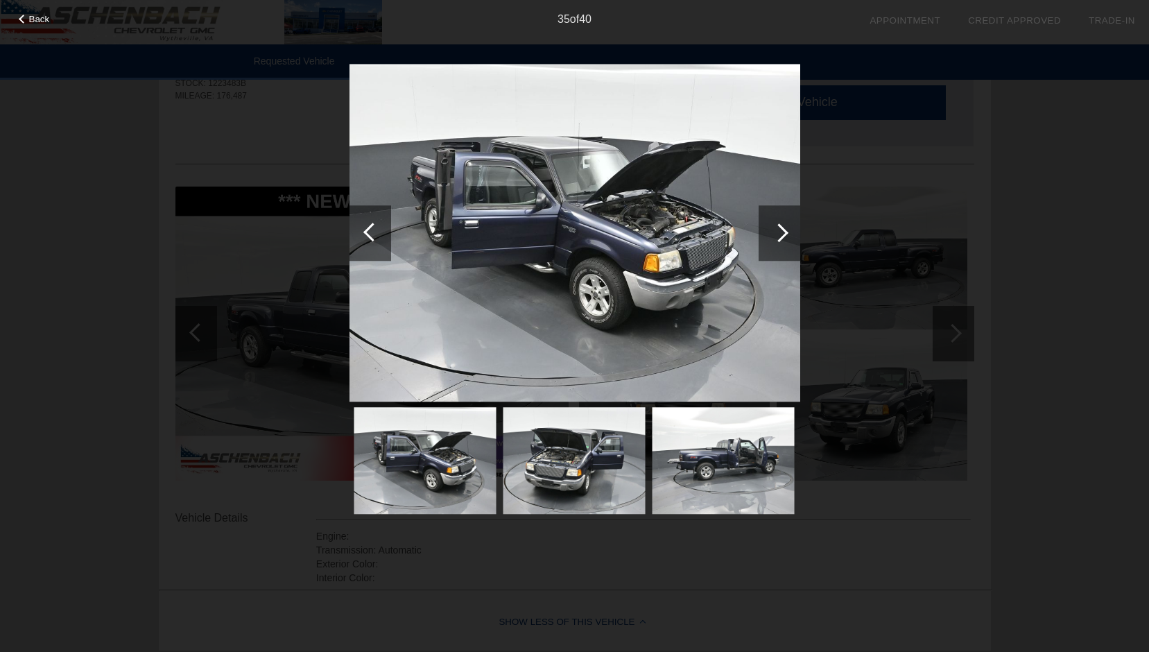
click at [786, 231] on div at bounding box center [779, 232] width 19 height 19
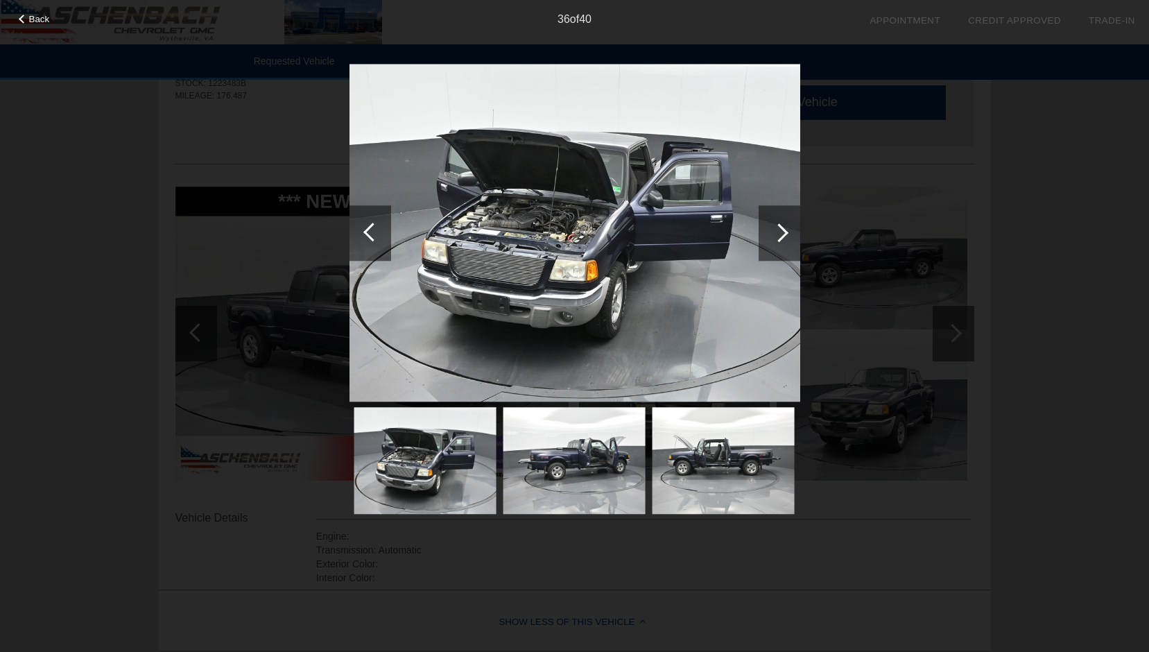
click at [786, 231] on div at bounding box center [779, 232] width 19 height 19
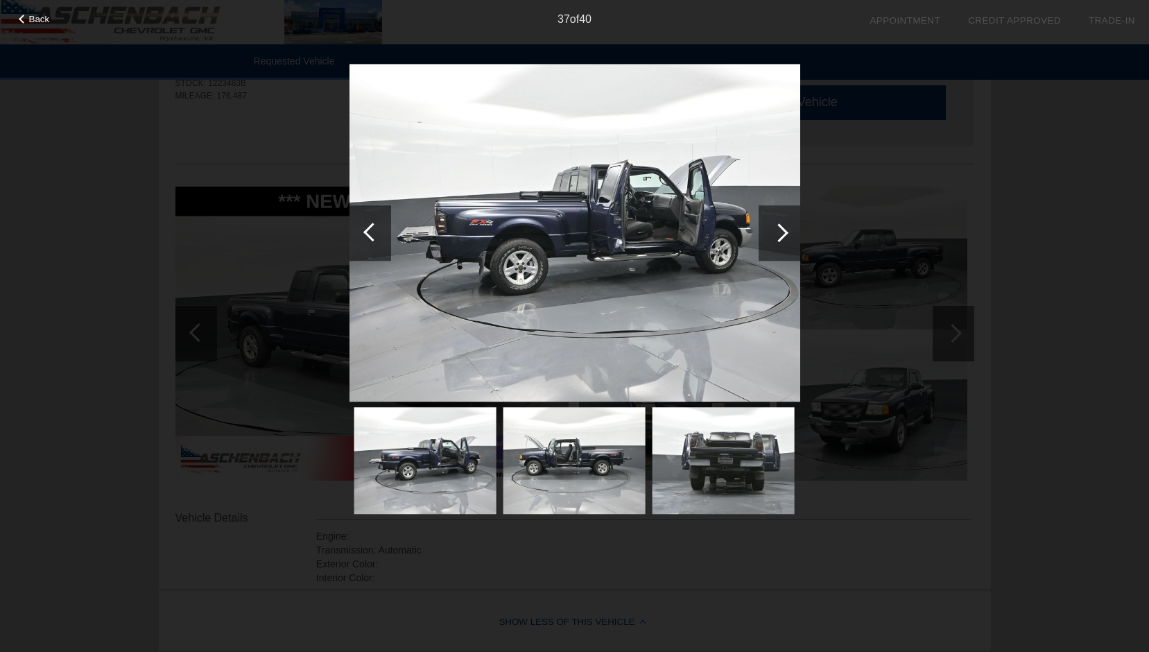
click at [786, 230] on div at bounding box center [779, 232] width 19 height 19
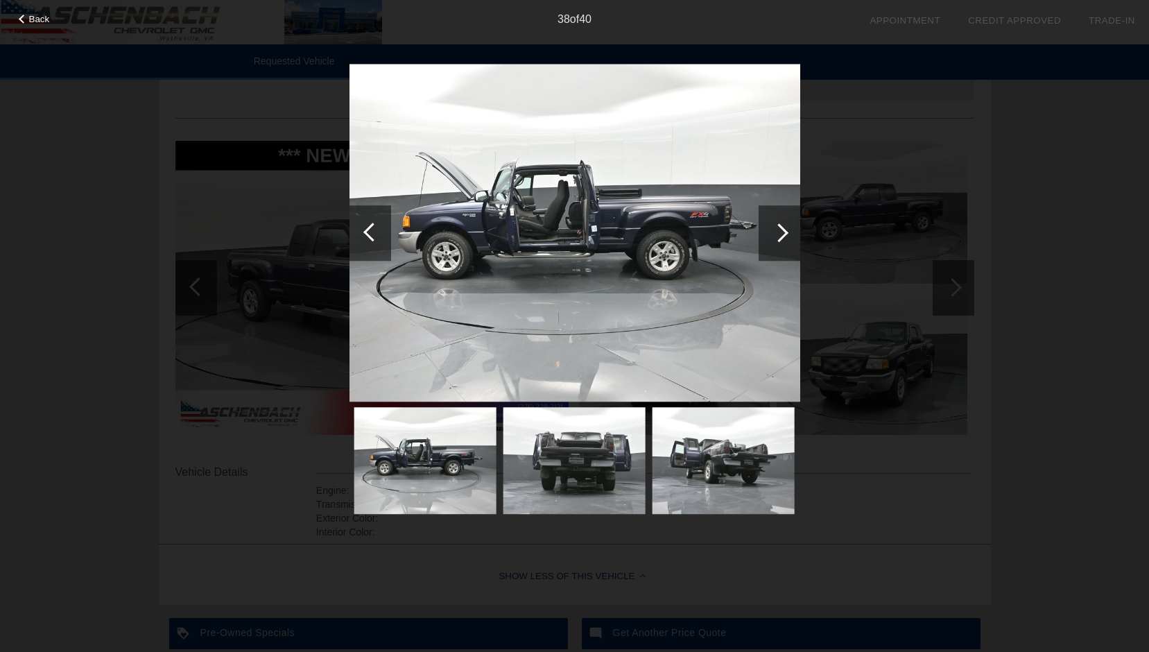
click at [783, 228] on div at bounding box center [779, 232] width 19 height 19
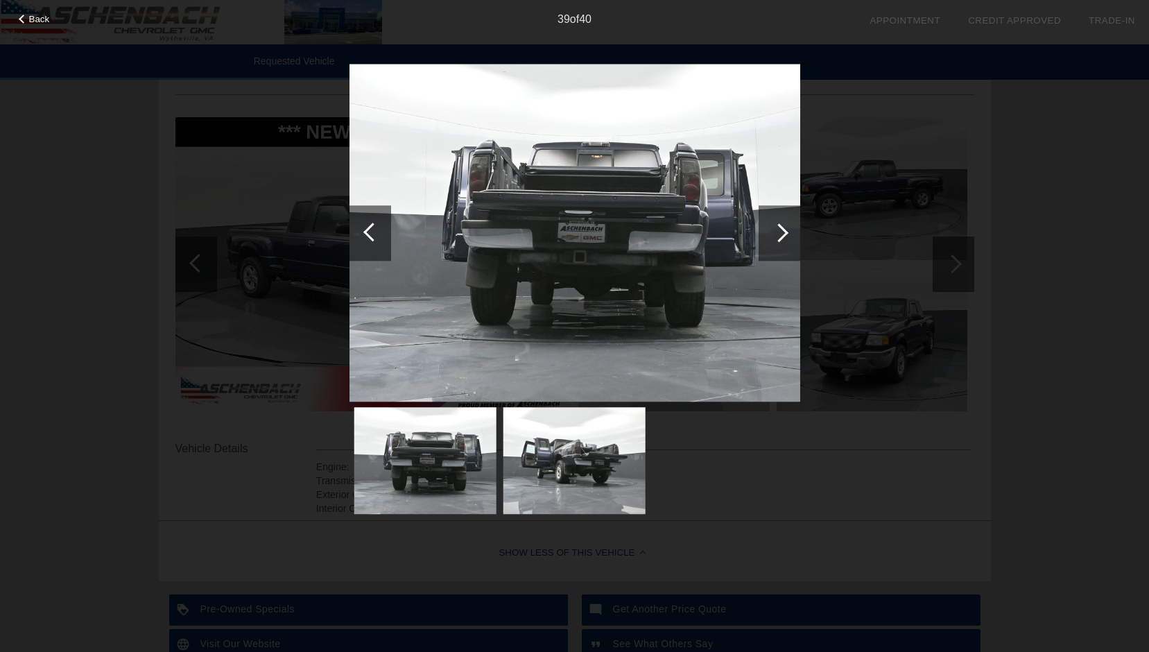
click at [783, 227] on div at bounding box center [779, 232] width 19 height 19
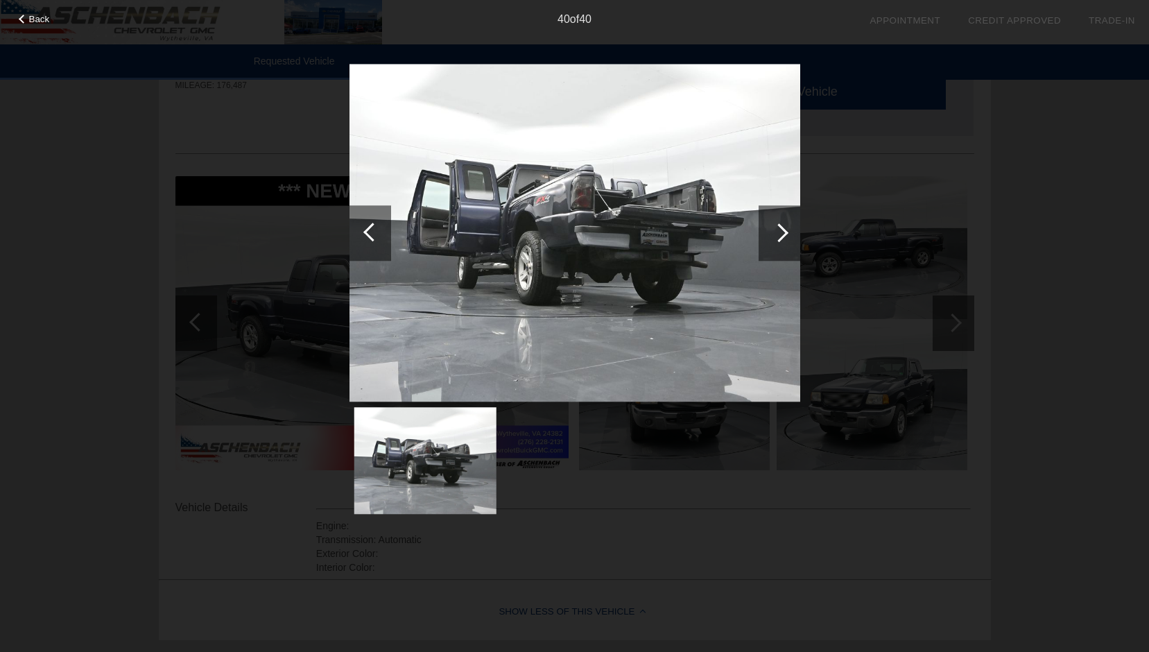
scroll to position [69, 0]
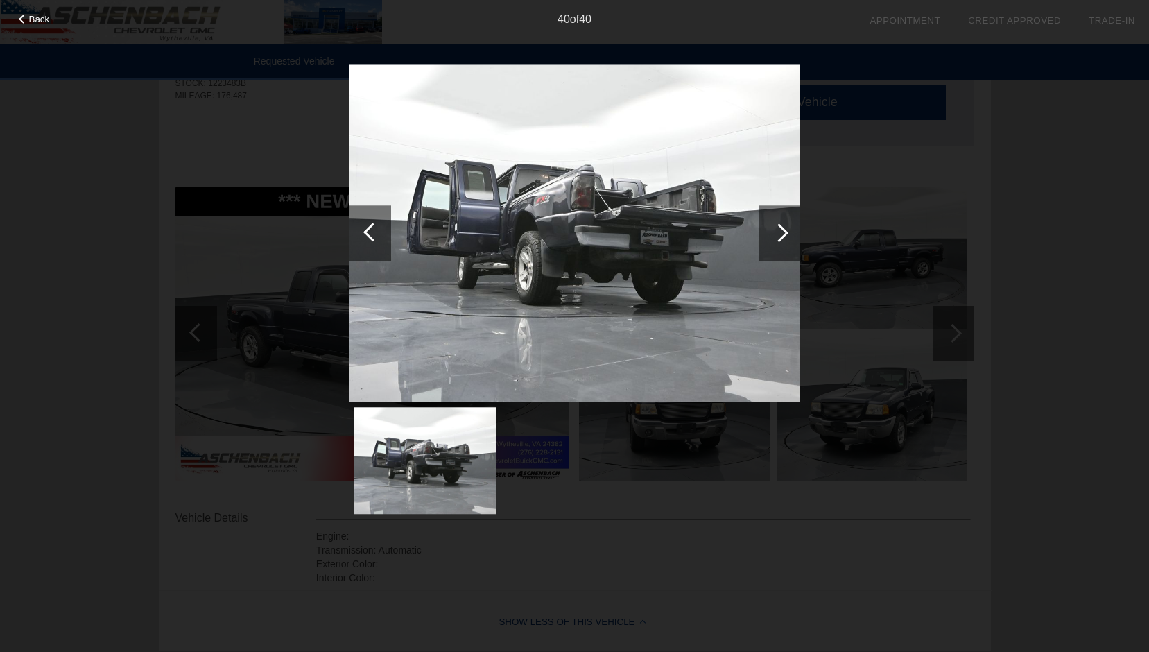
click at [41, 17] on span "Back" at bounding box center [39, 19] width 21 height 10
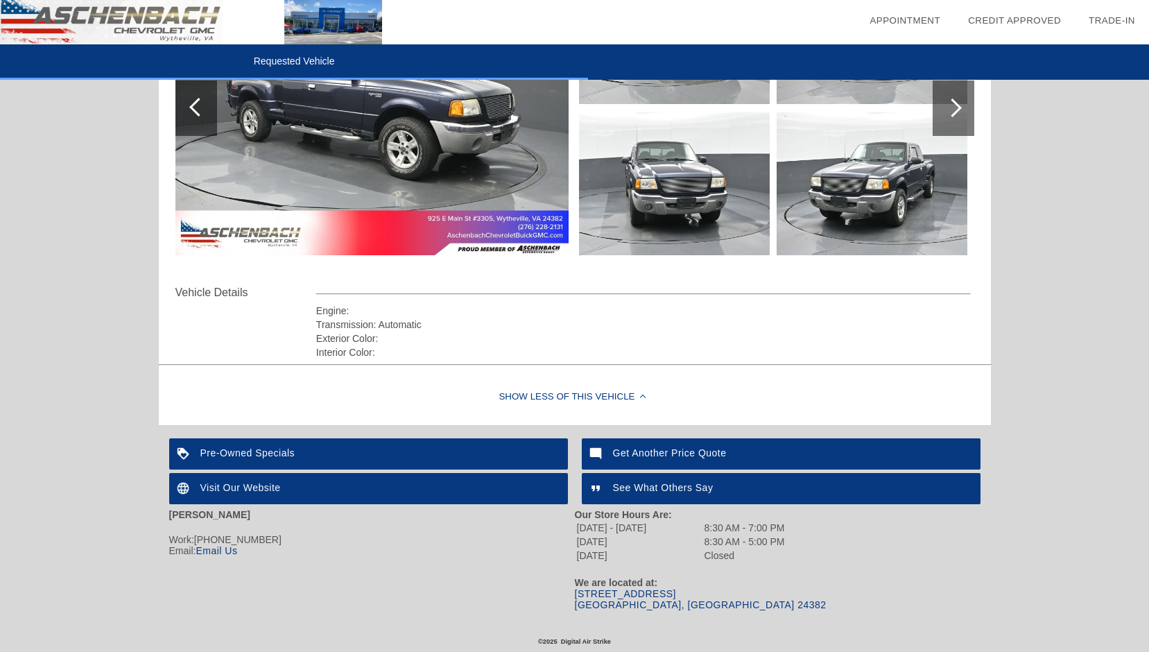
scroll to position [300, 0]
click at [639, 444] on div "Get Another Price Quote" at bounding box center [781, 453] width 399 height 31
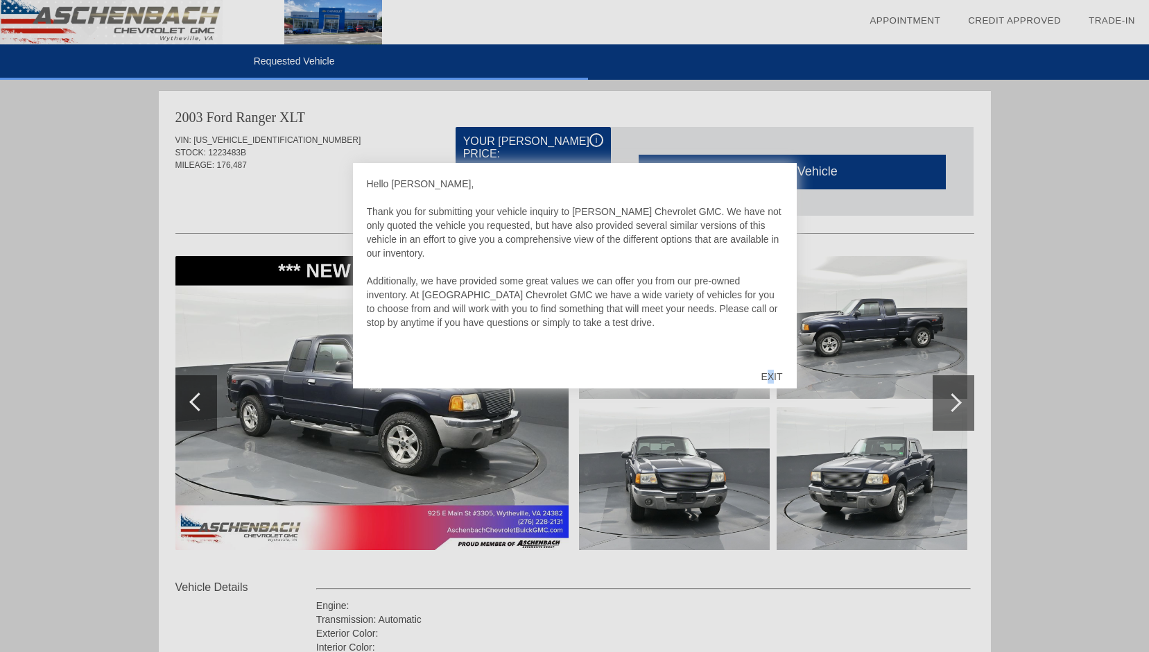
drag, startPoint x: 766, startPoint y: 371, endPoint x: 772, endPoint y: 374, distance: 7.1
click at [772, 374] on div "EXIT" at bounding box center [771, 377] width 49 height 42
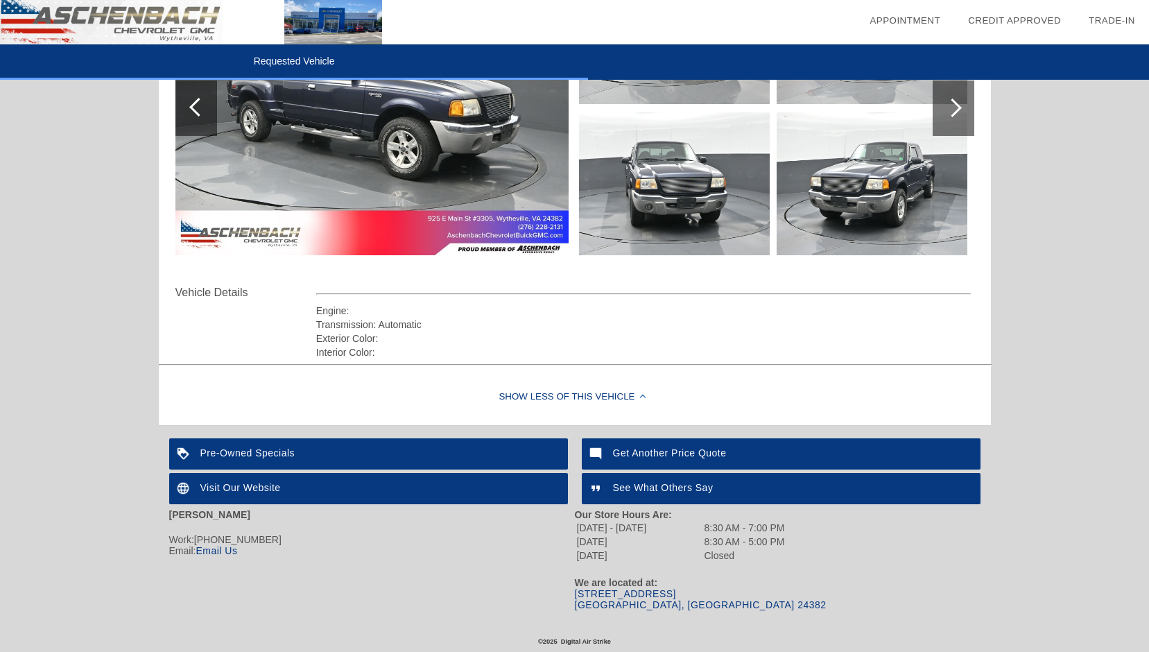
scroll to position [300, 0]
click at [607, 593] on link "925 E Main St Wytheville, VA 24382" at bounding box center [701, 599] width 252 height 22
